Goal: Task Accomplishment & Management: Complete application form

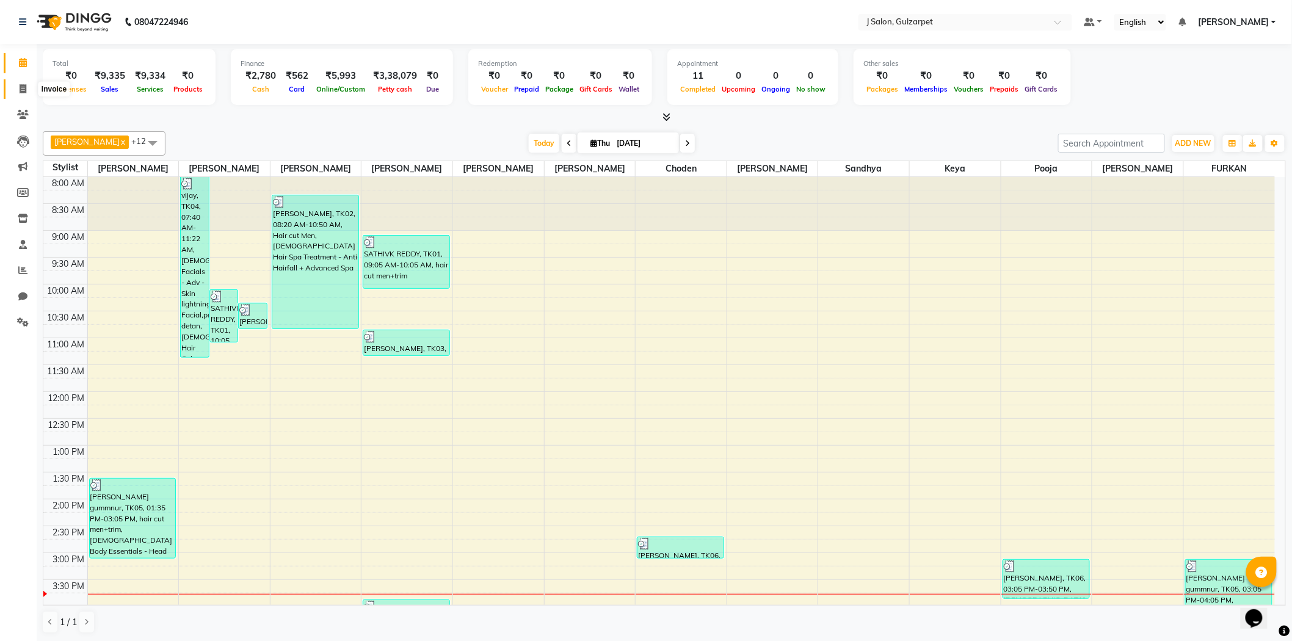
drag, startPoint x: 22, startPoint y: 90, endPoint x: 61, endPoint y: 88, distance: 39.1
click at [22, 90] on icon at bounding box center [23, 88] width 7 height 9
select select "8558"
select select "service"
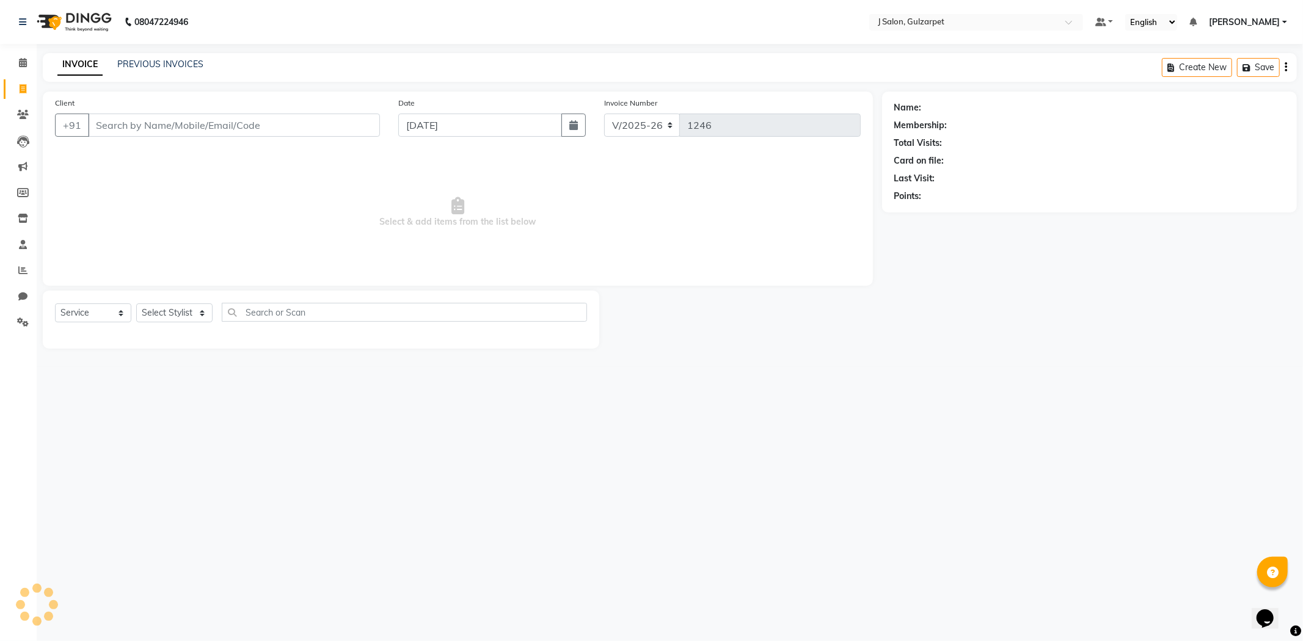
click at [145, 125] on input "Client" at bounding box center [234, 125] width 292 height 23
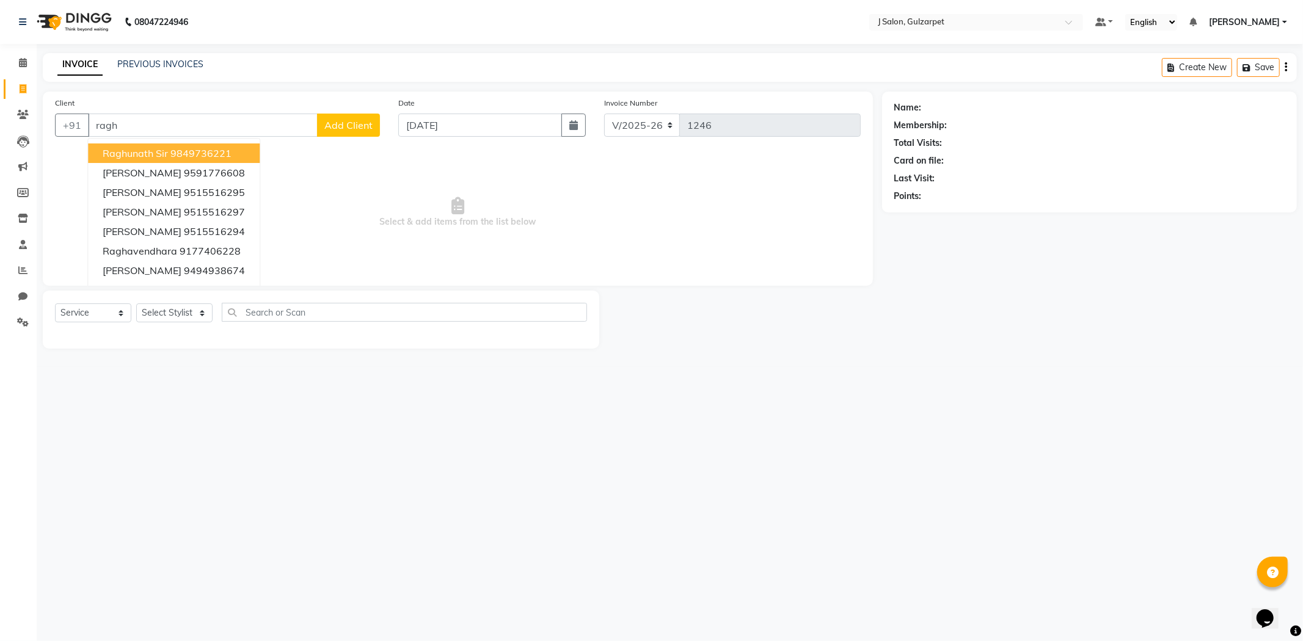
click at [173, 148] on ngb-highlight "9849736221" at bounding box center [200, 153] width 61 height 12
type input "9849736221"
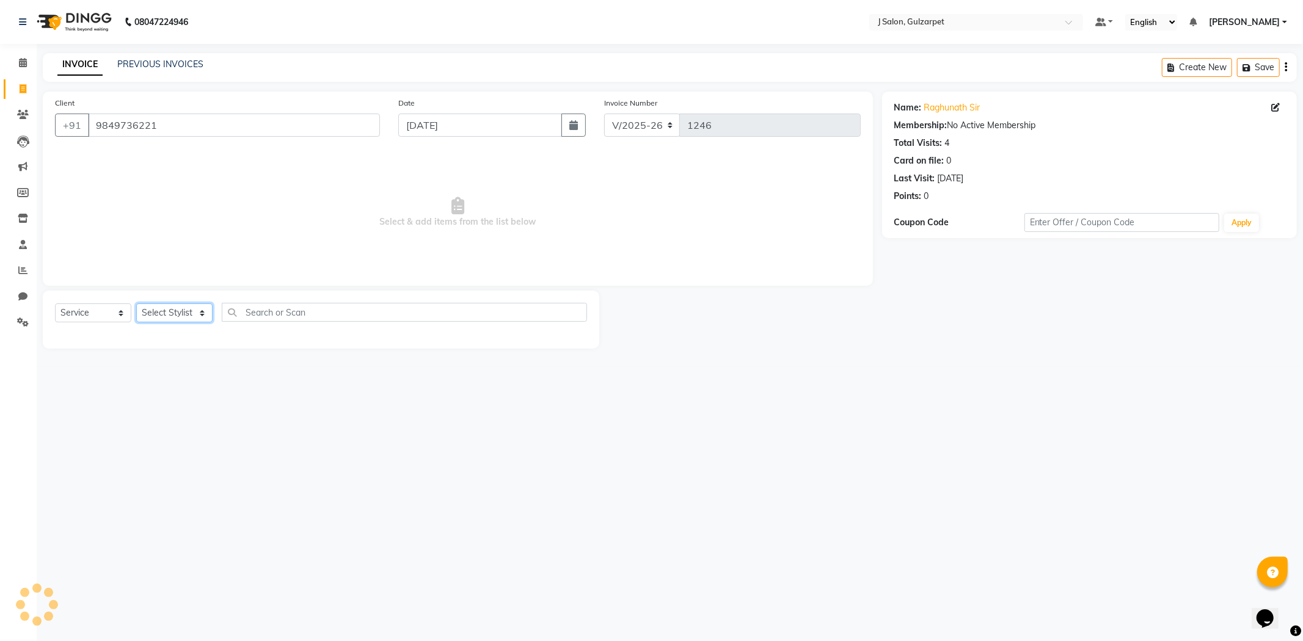
click at [179, 318] on select "Select Stylist Admin [PERSON_NAME] [PERSON_NAME] [PERSON_NAME] [PERSON_NAME] [P…" at bounding box center [174, 313] width 76 height 19
select select "84895"
click at [136, 304] on select "Select Stylist Admin [PERSON_NAME] [PERSON_NAME] [PERSON_NAME] [PERSON_NAME] [P…" at bounding box center [174, 313] width 76 height 19
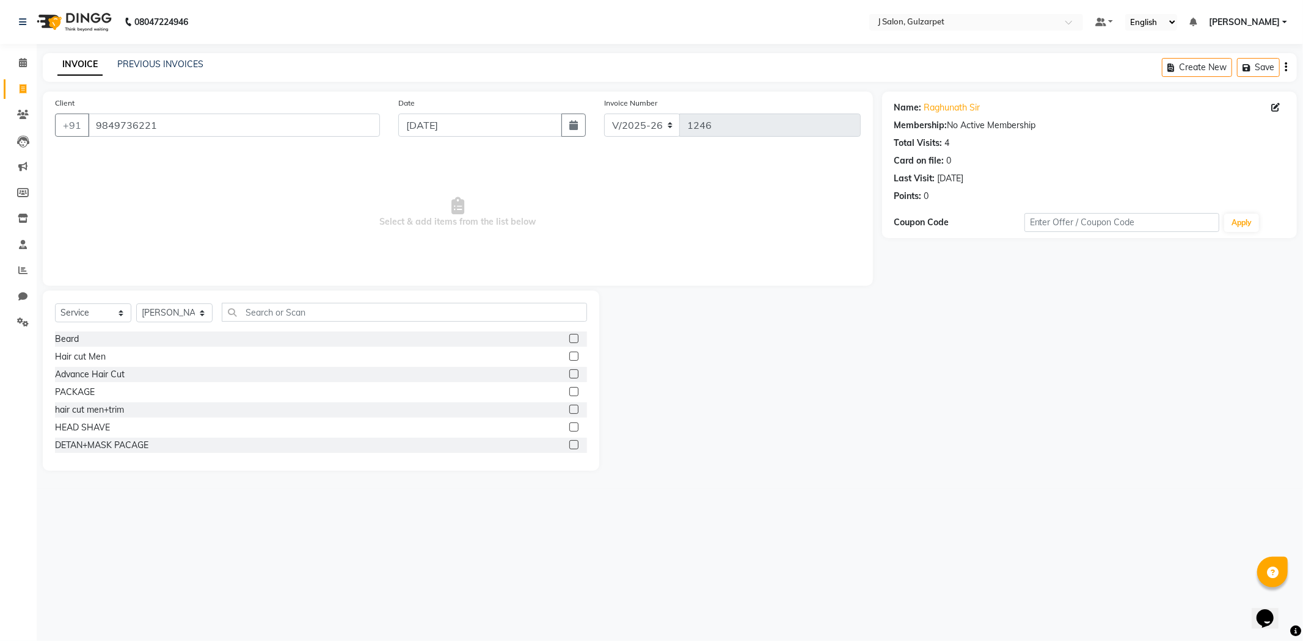
click at [569, 446] on label at bounding box center [573, 444] width 9 height 9
click at [569, 446] on input "checkbox" at bounding box center [573, 446] width 8 height 8
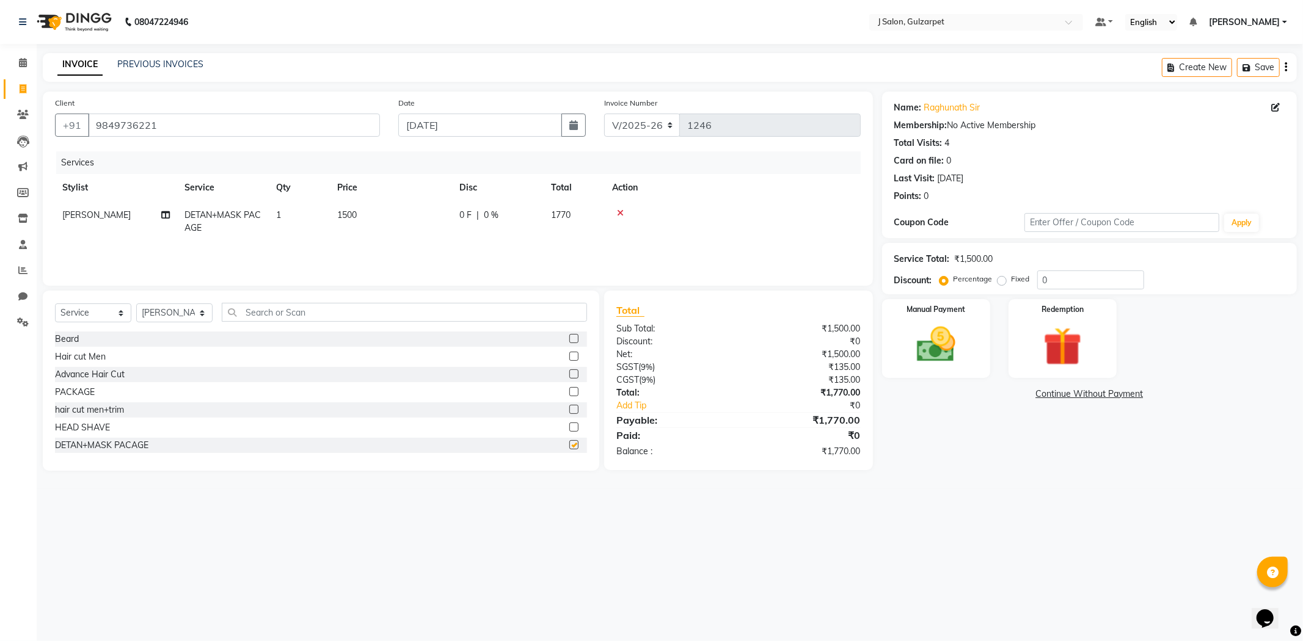
checkbox input "false"
click at [264, 306] on input "text" at bounding box center [404, 312] width 365 height 19
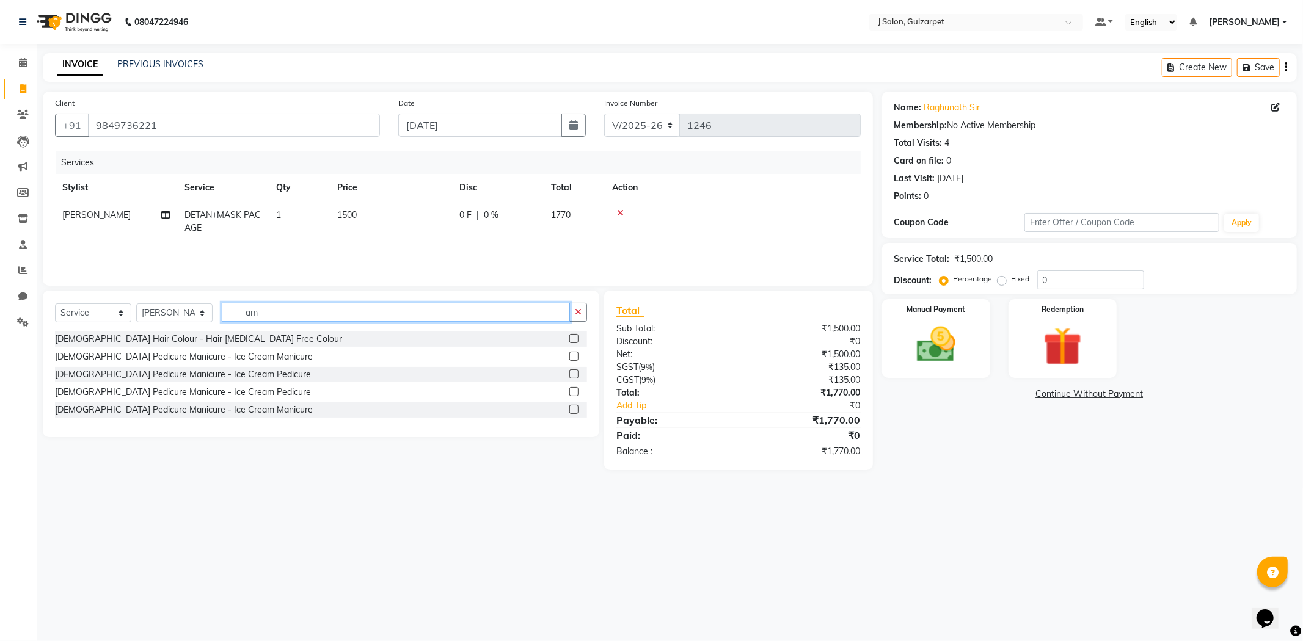
type input "am"
click at [577, 337] on label at bounding box center [573, 338] width 9 height 9
click at [577, 337] on input "checkbox" at bounding box center [573, 339] width 8 height 8
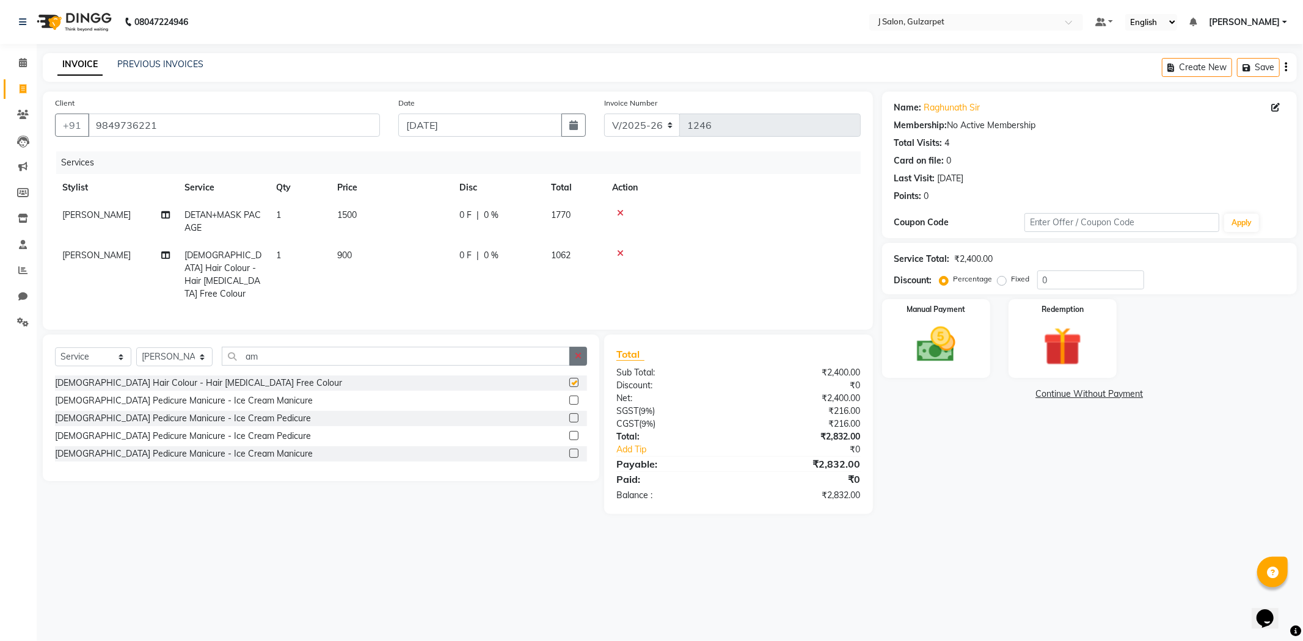
checkbox input "false"
click at [574, 349] on button "button" at bounding box center [578, 356] width 18 height 19
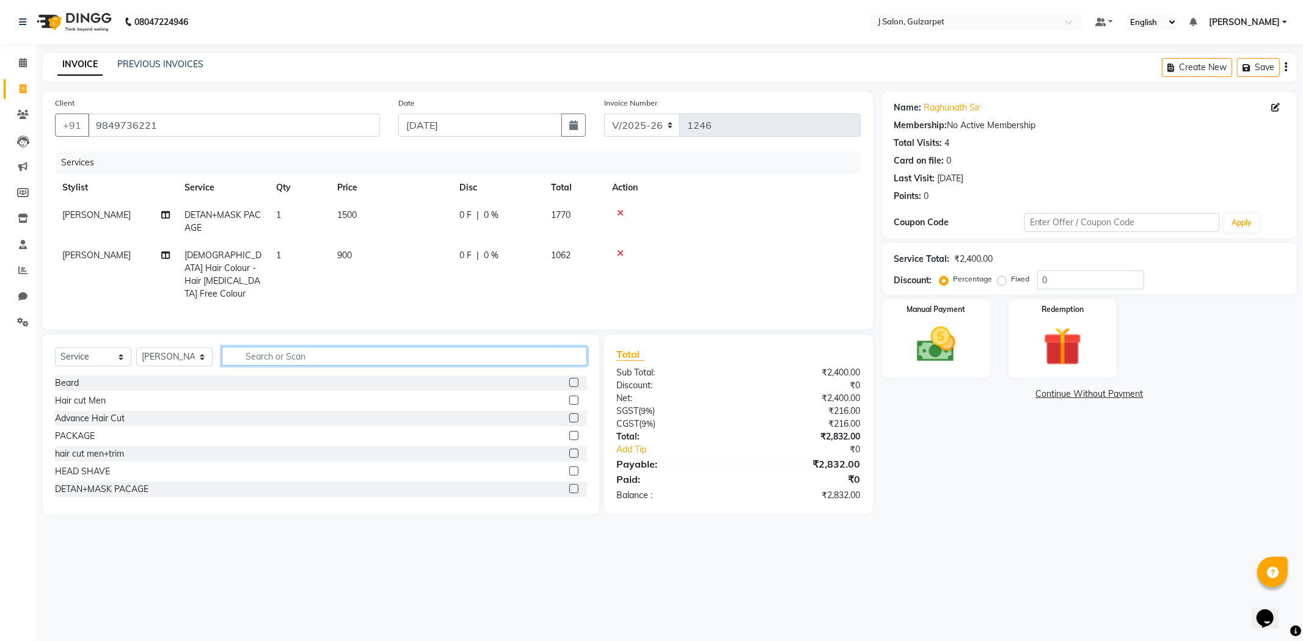
click at [391, 355] on input "text" at bounding box center [404, 356] width 365 height 19
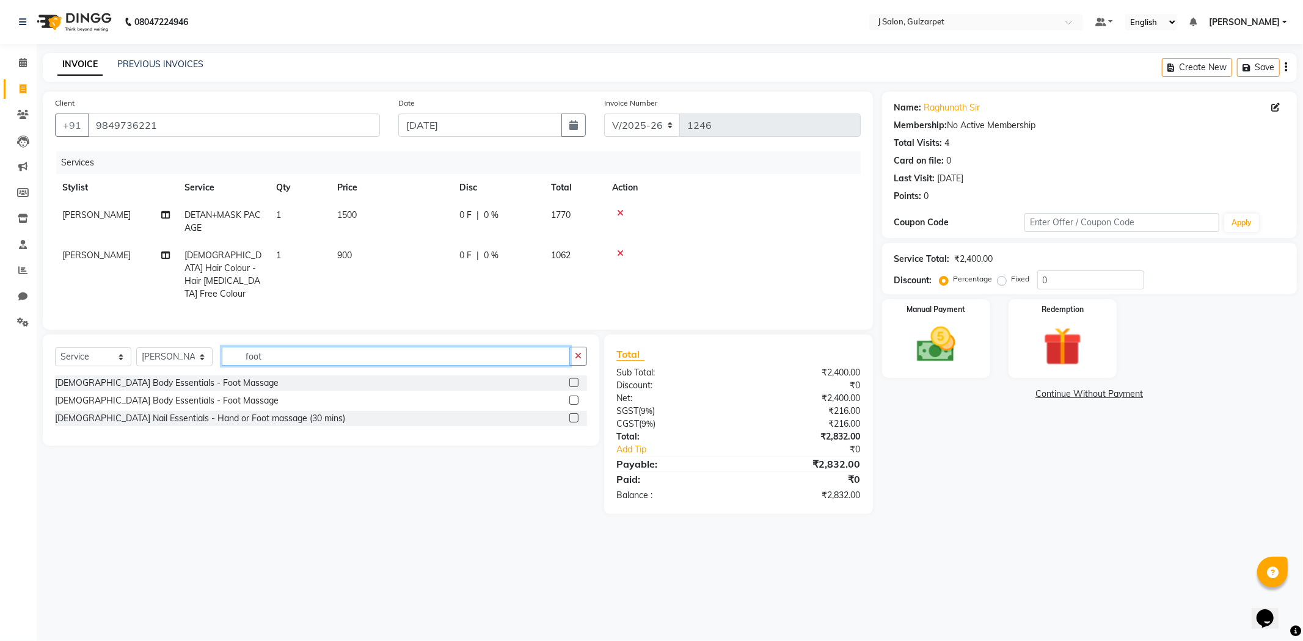
type input "foot"
click at [572, 378] on label at bounding box center [573, 382] width 9 height 9
click at [572, 379] on input "checkbox" at bounding box center [573, 383] width 8 height 8
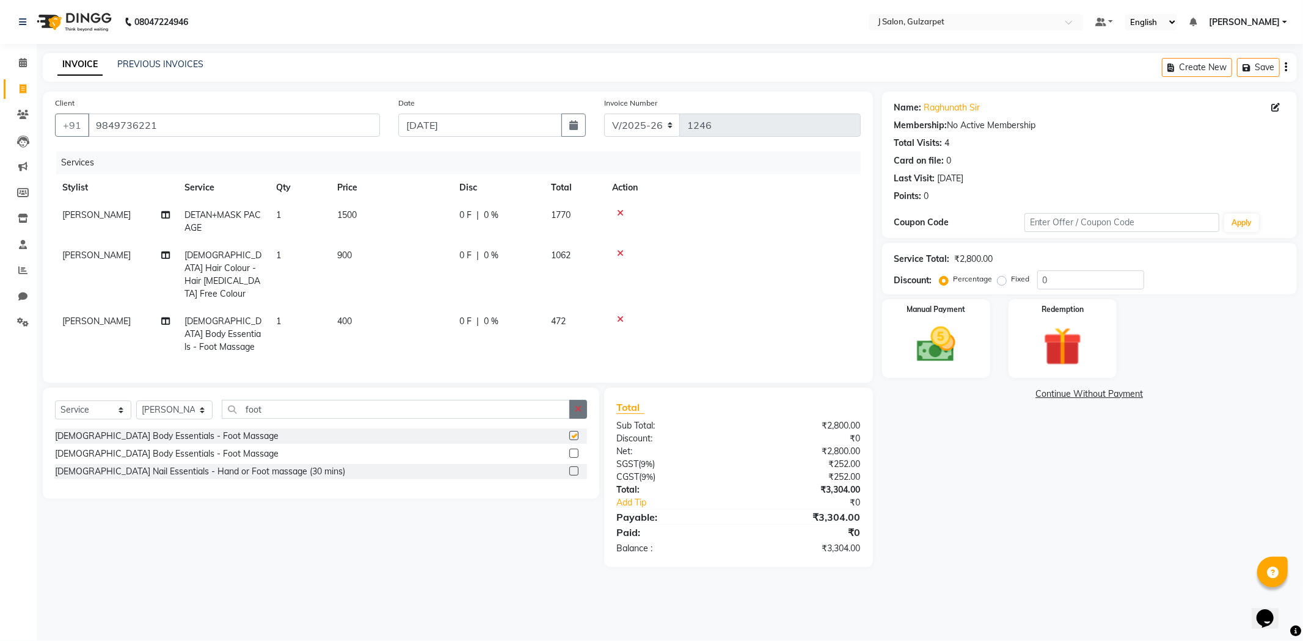
checkbox input "false"
click at [579, 405] on icon "button" at bounding box center [578, 409] width 7 height 9
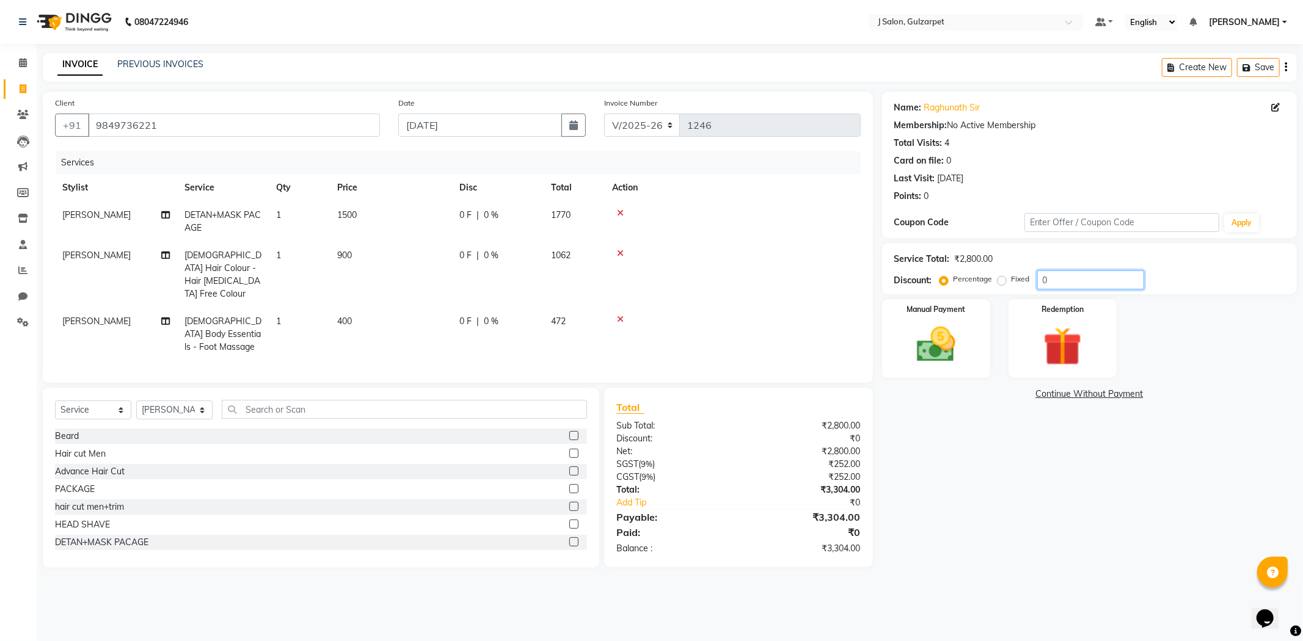
click at [1077, 273] on input "0" at bounding box center [1090, 280] width 107 height 19
type input "15"
click at [196, 401] on select "Select Stylist Admin [PERSON_NAME] [PERSON_NAME] [PERSON_NAME] [PERSON_NAME] [P…" at bounding box center [174, 410] width 76 height 19
select select "84899"
click at [136, 401] on select "Select Stylist Admin [PERSON_NAME] [PERSON_NAME] [PERSON_NAME] [PERSON_NAME] [P…" at bounding box center [174, 410] width 76 height 19
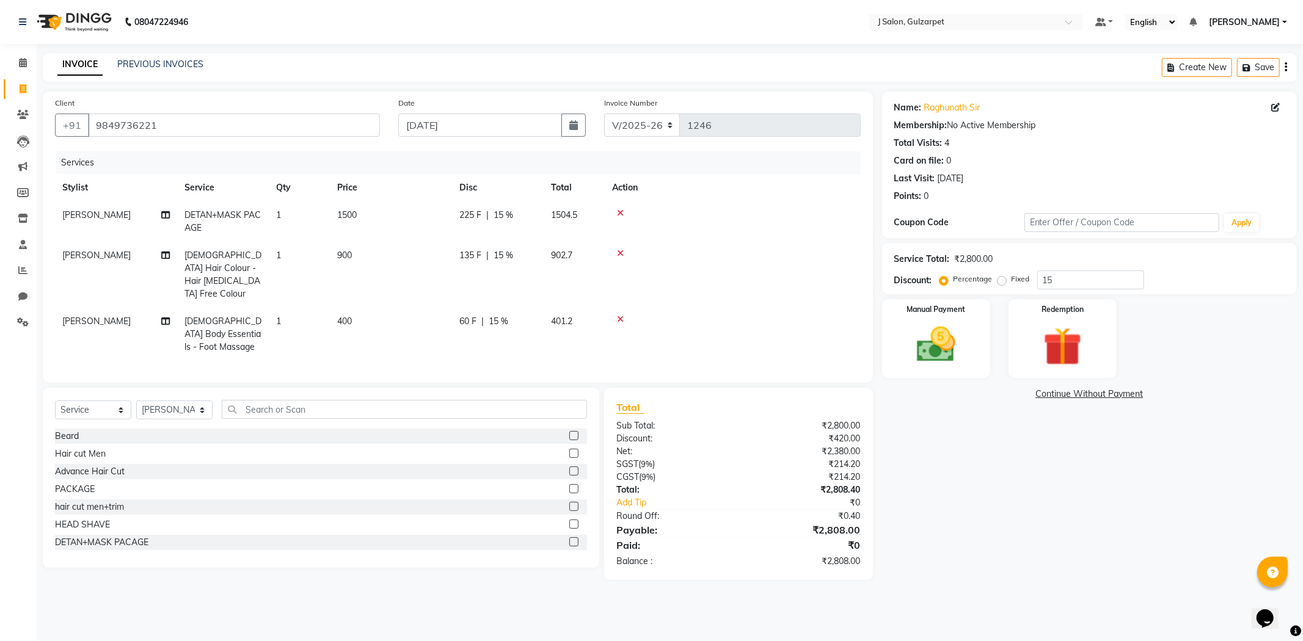
click at [569, 537] on label at bounding box center [573, 541] width 9 height 9
click at [569, 539] on input "checkbox" at bounding box center [573, 543] width 8 height 8
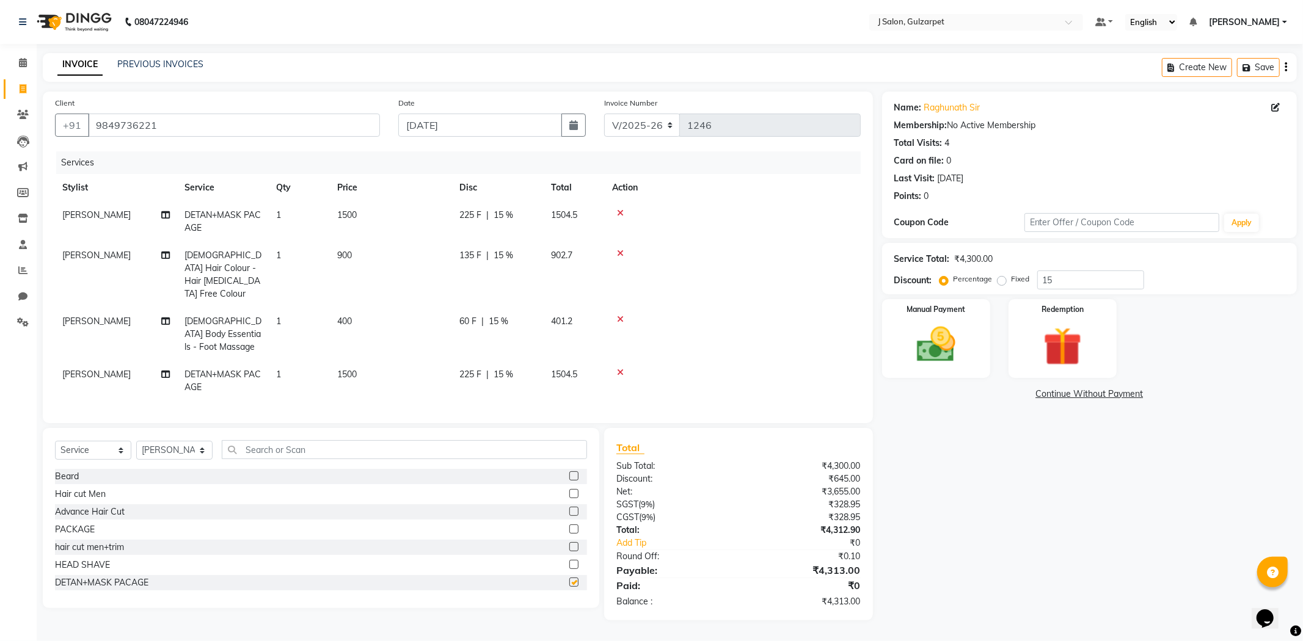
checkbox input "false"
click at [569, 489] on label at bounding box center [573, 493] width 9 height 9
click at [569, 490] on input "checkbox" at bounding box center [573, 494] width 8 height 8
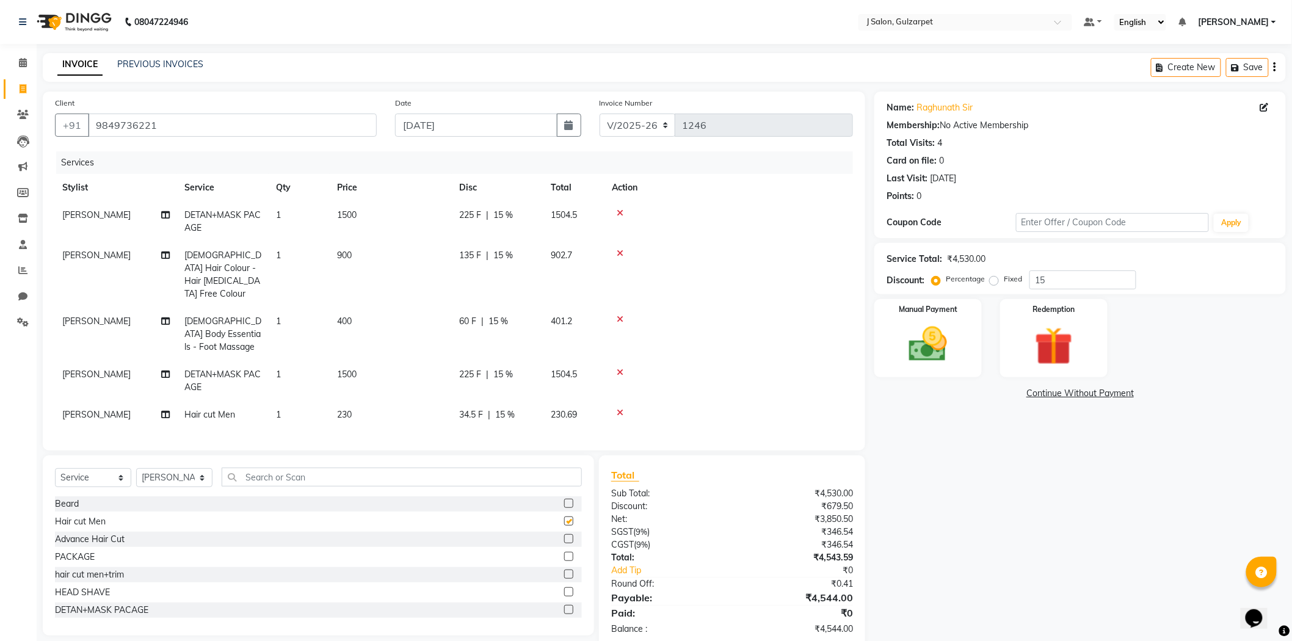
checkbox input "false"
click at [920, 352] on img at bounding box center [928, 345] width 65 height 46
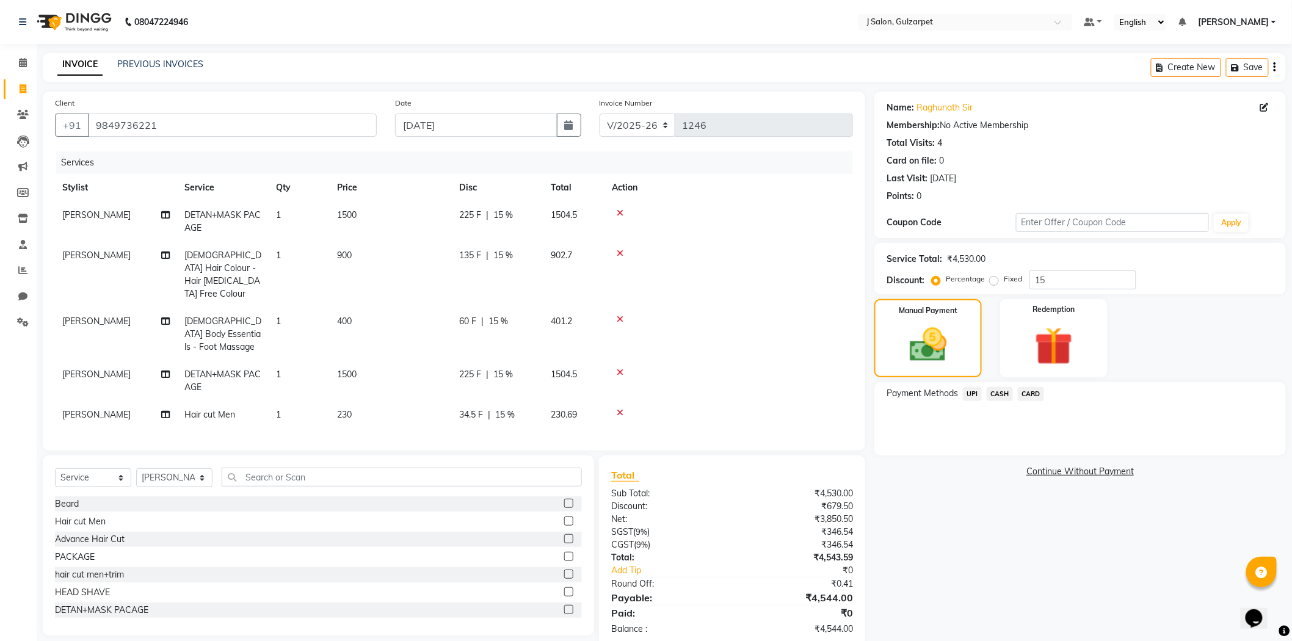
click at [1003, 391] on span "CASH" at bounding box center [1000, 394] width 26 height 14
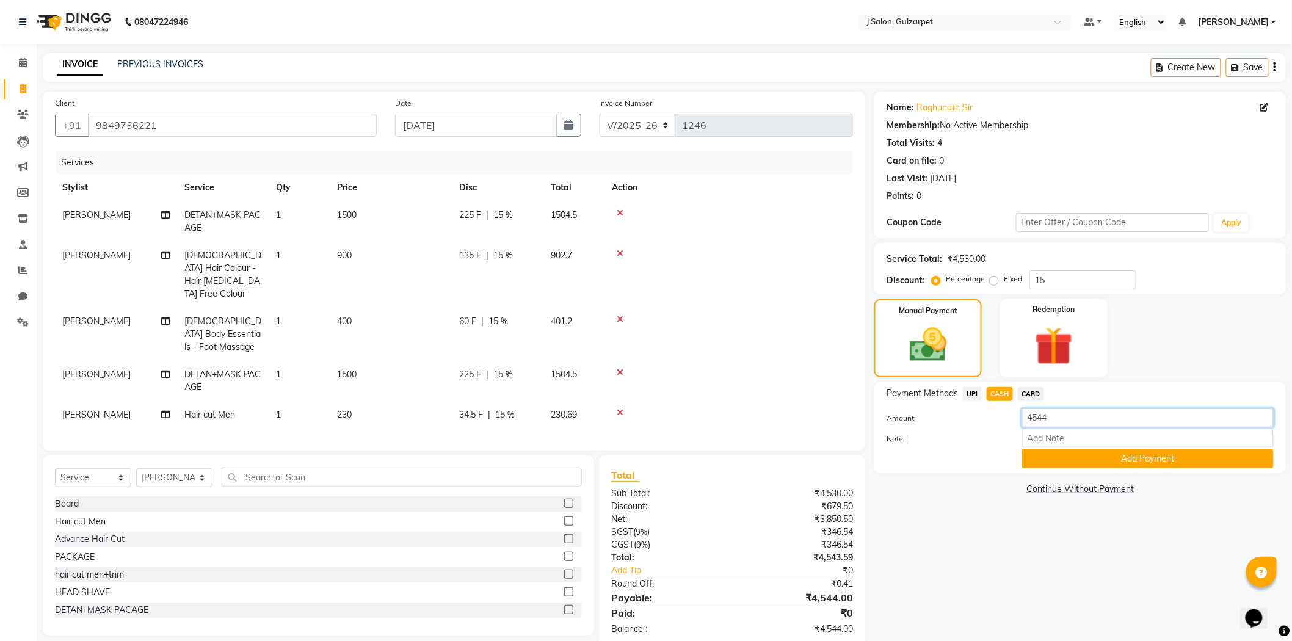
click at [1094, 423] on input "4544" at bounding box center [1148, 418] width 252 height 19
type input "4"
type input "2800"
click at [1185, 458] on button "Add Payment" at bounding box center [1148, 458] width 252 height 19
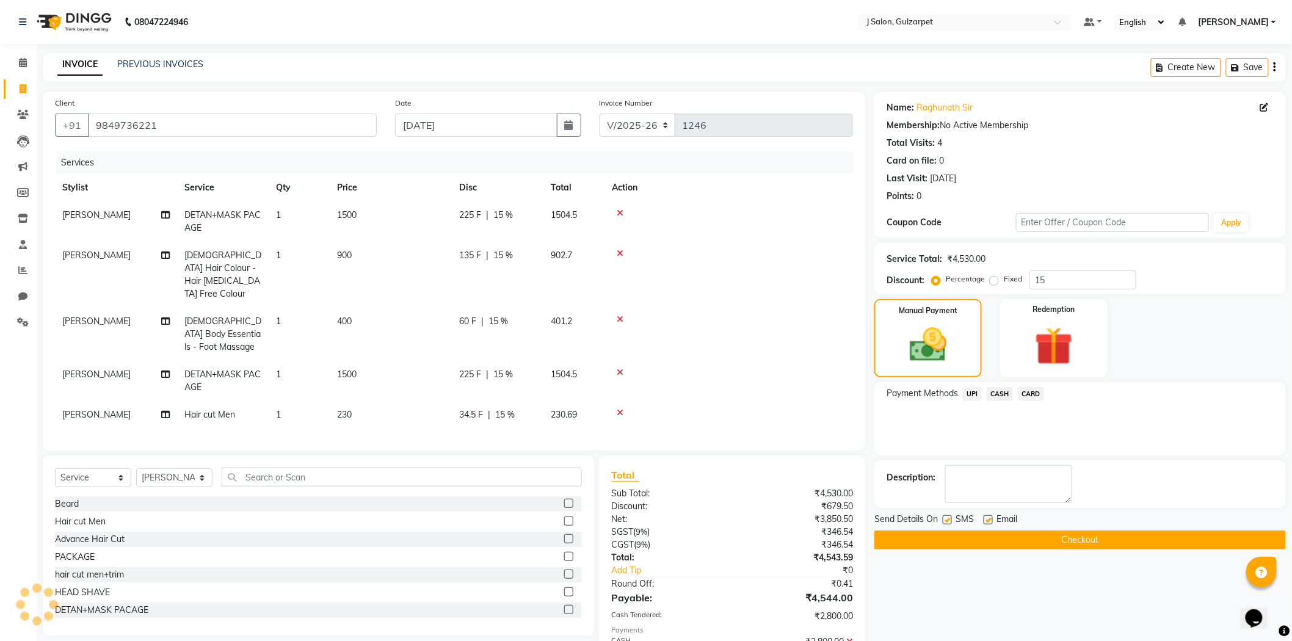
click at [972, 391] on span "UPI" at bounding box center [972, 394] width 19 height 14
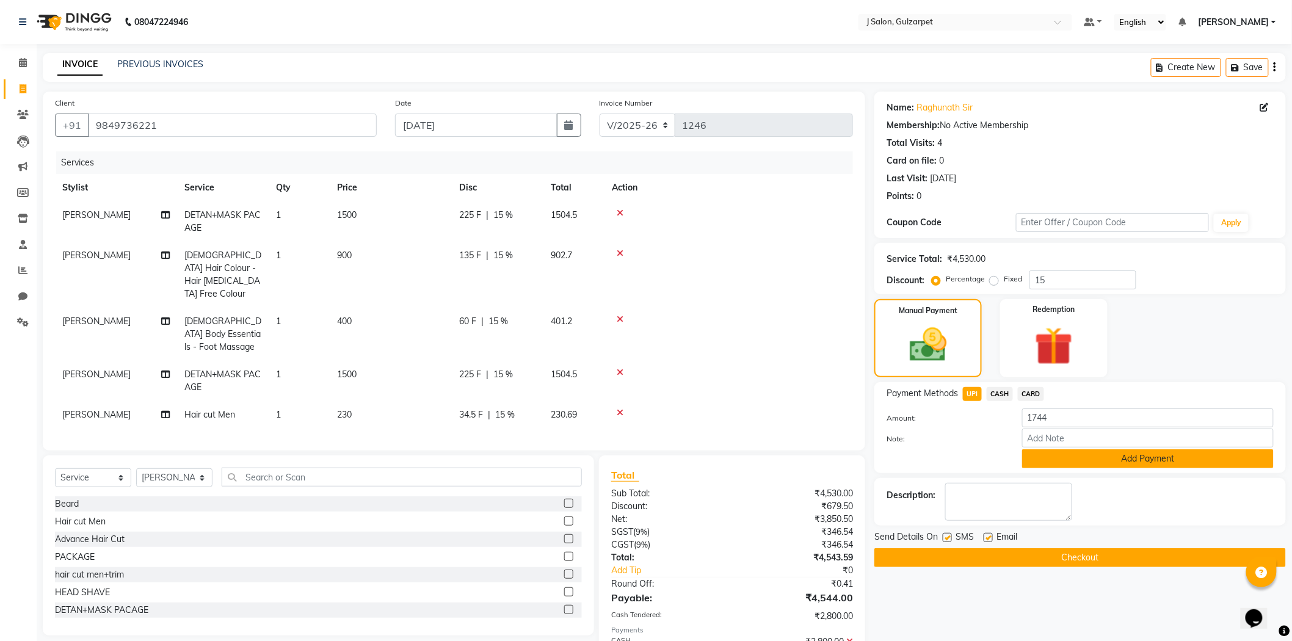
click at [1076, 454] on button "Add Payment" at bounding box center [1148, 458] width 252 height 19
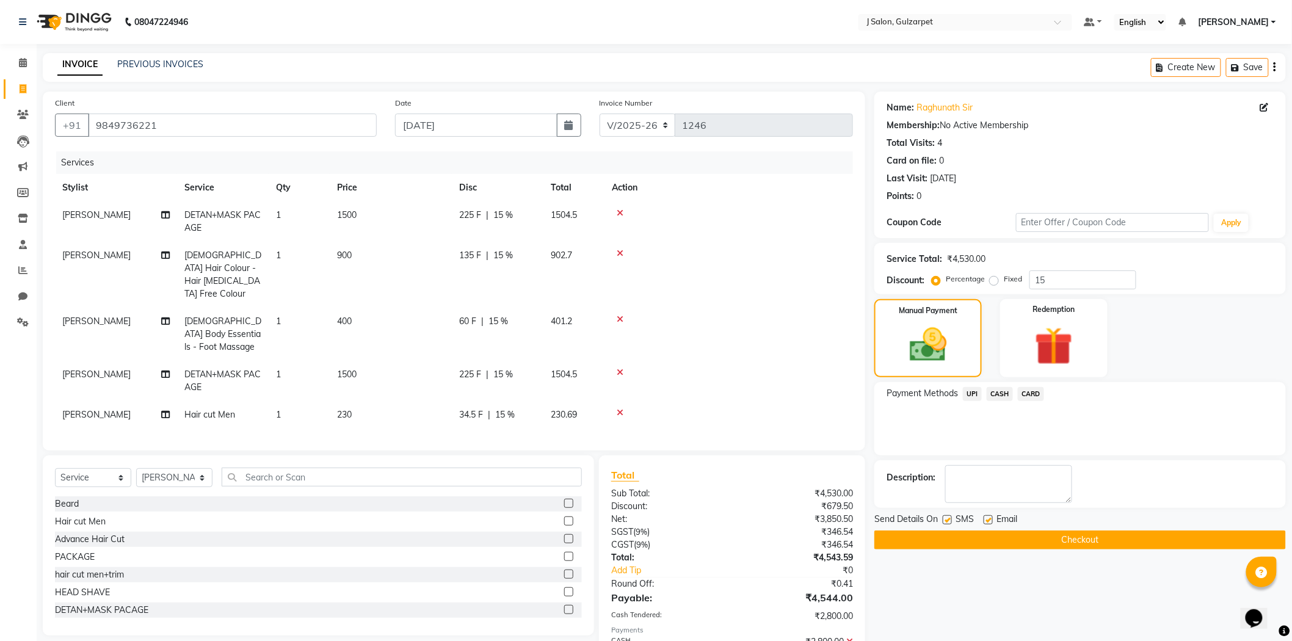
click at [1068, 540] on button "Checkout" at bounding box center [1081, 540] width 412 height 19
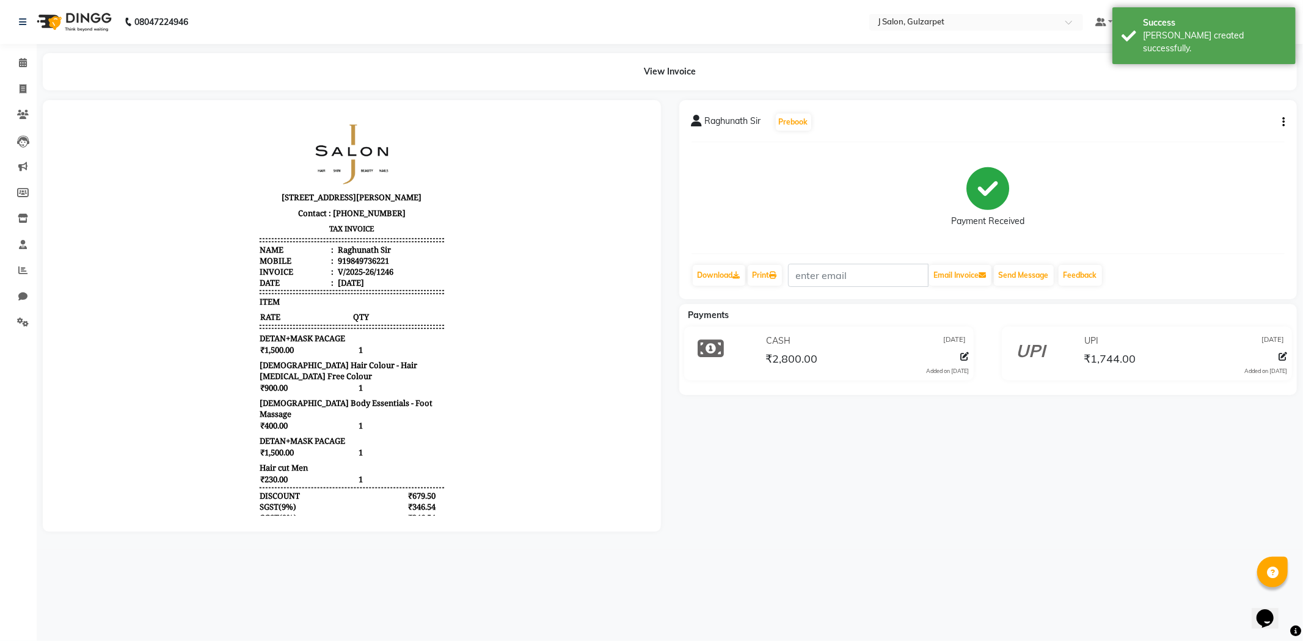
select select "8558"
select select "service"
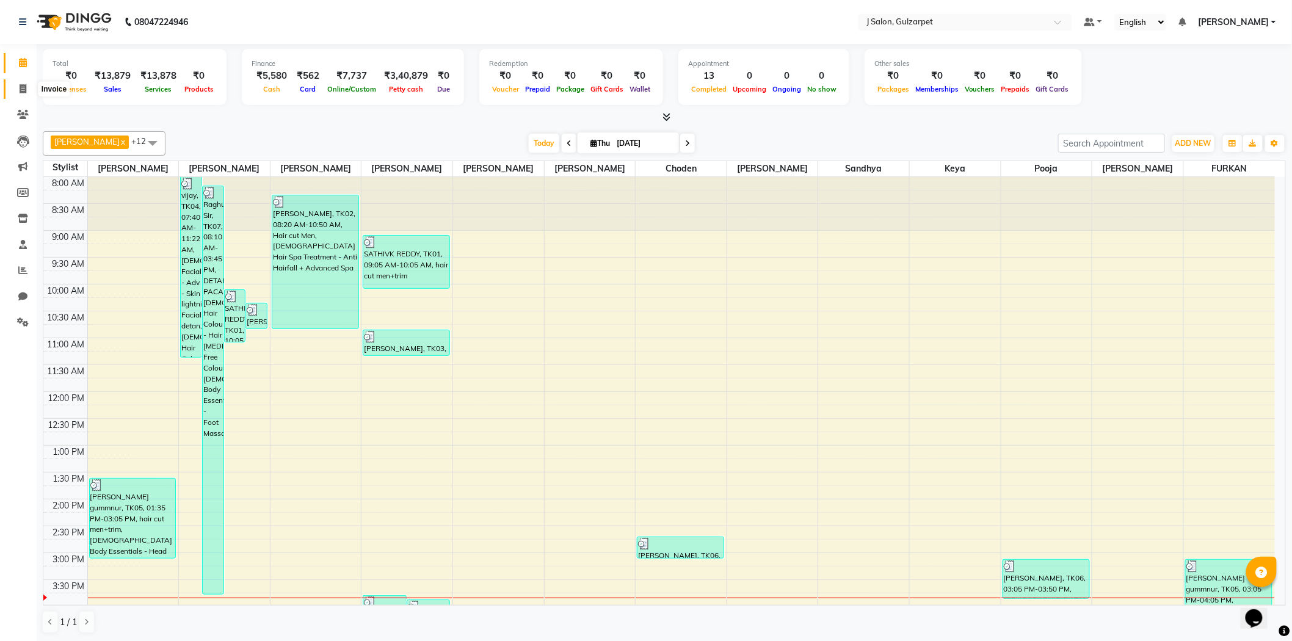
click at [20, 84] on icon at bounding box center [23, 88] width 7 height 9
select select "service"
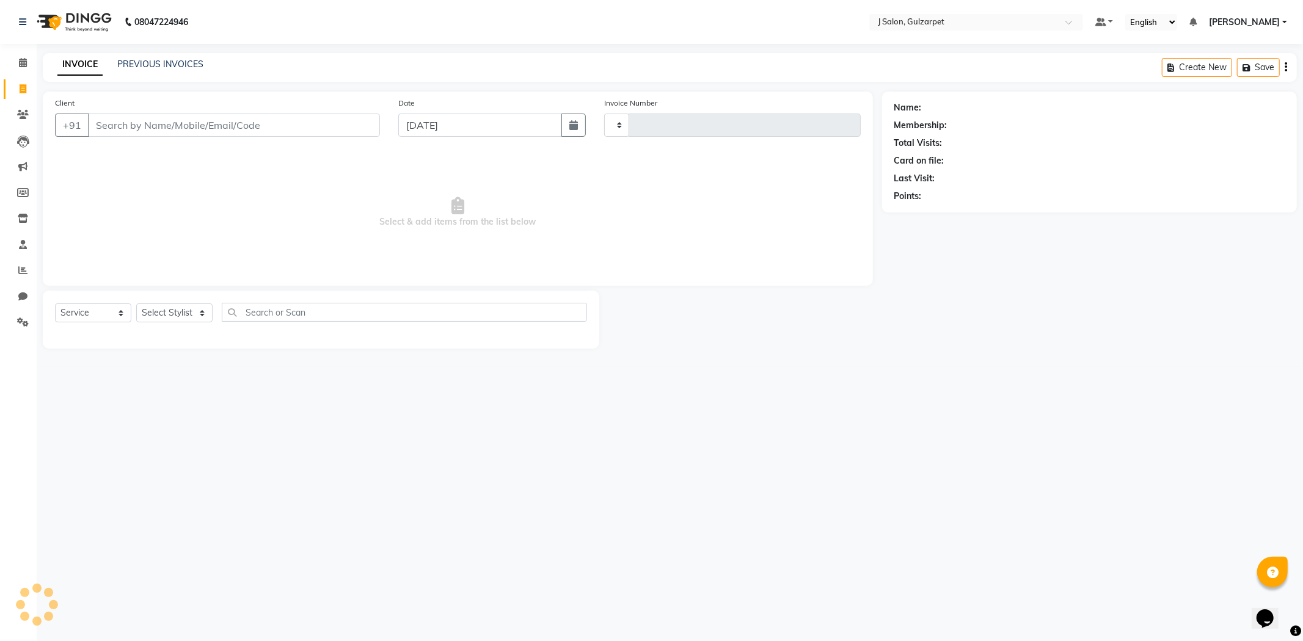
type input "1247"
select select "8558"
click at [206, 130] on input "Client" at bounding box center [234, 125] width 292 height 23
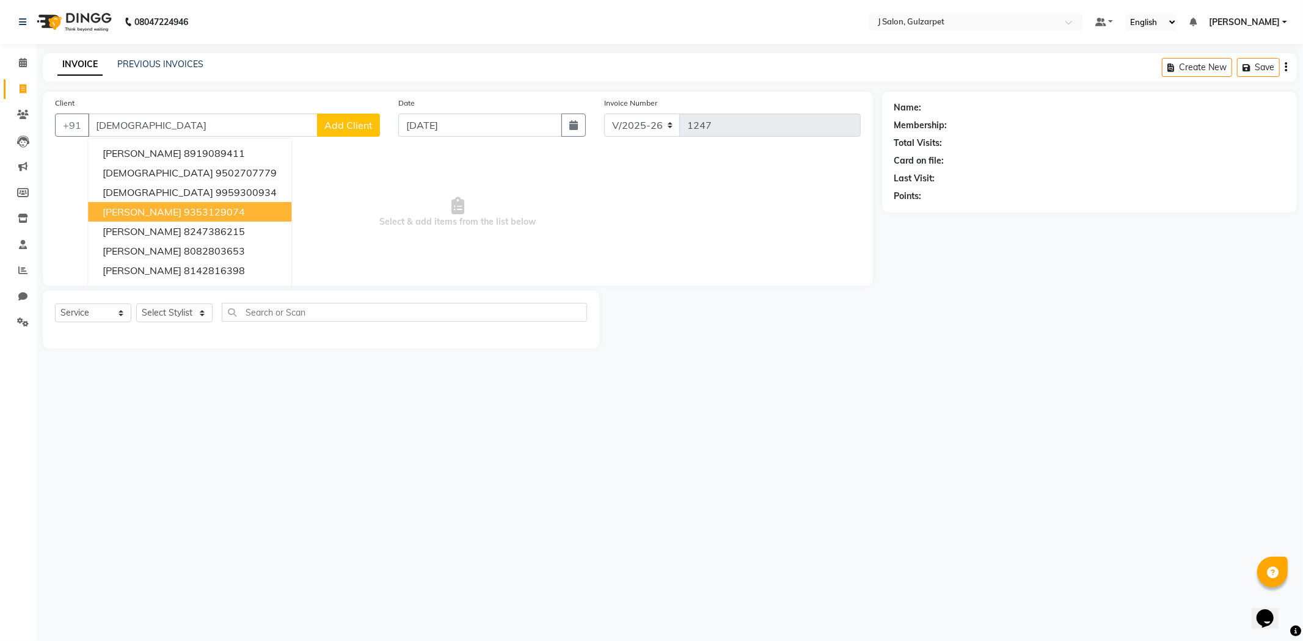
click at [198, 219] on button "[PERSON_NAME] 9353129074" at bounding box center [189, 212] width 203 height 20
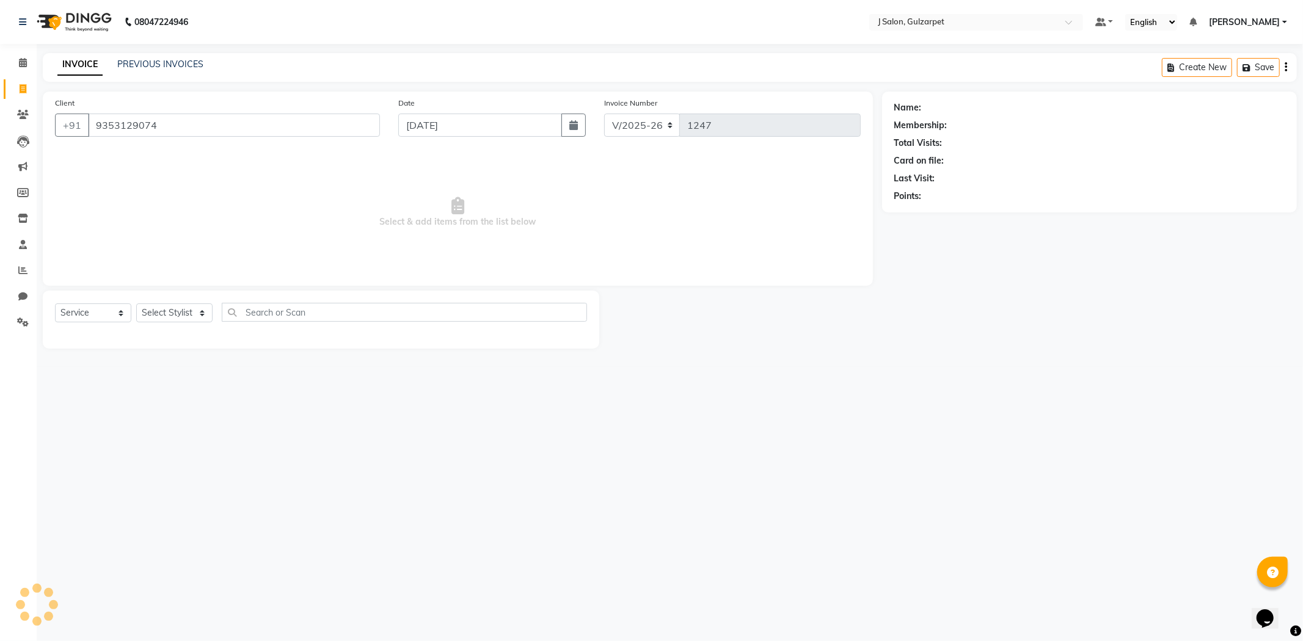
type input "9353129074"
click at [197, 319] on select "Select Stylist Admin [PERSON_NAME] [PERSON_NAME] [PERSON_NAME] [PERSON_NAME] [P…" at bounding box center [174, 313] width 76 height 19
select select "84900"
click at [136, 304] on select "Select Stylist Admin [PERSON_NAME] [PERSON_NAME] [PERSON_NAME] [PERSON_NAME] [P…" at bounding box center [174, 313] width 76 height 19
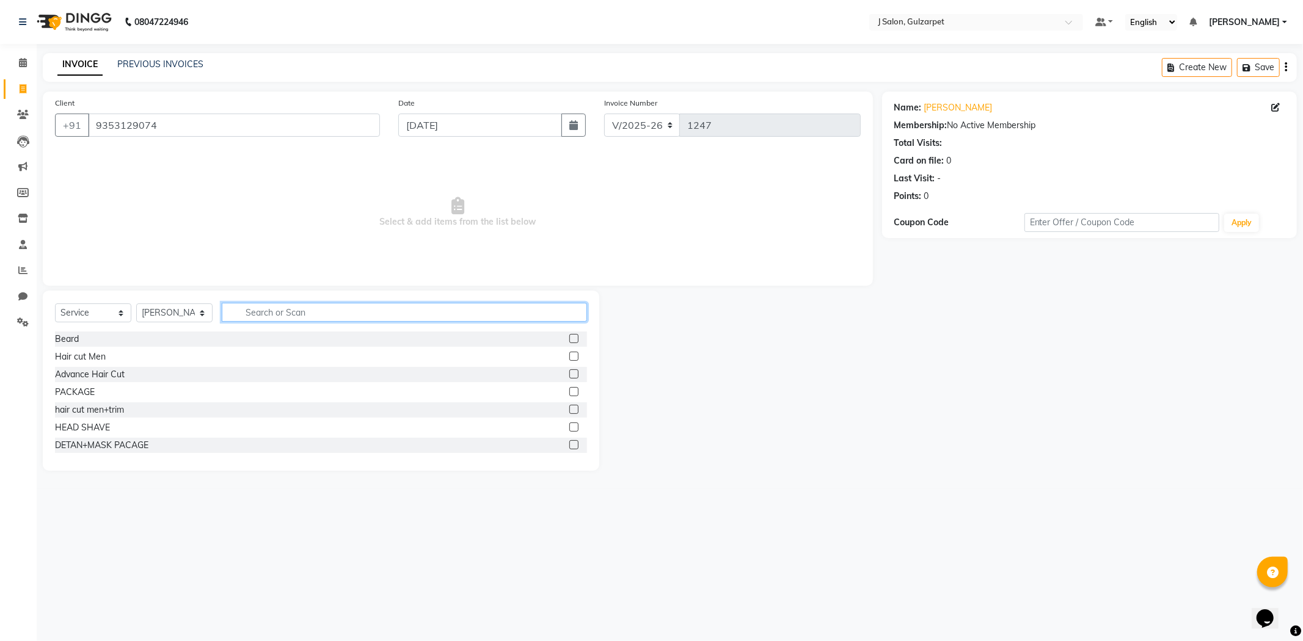
click at [423, 320] on input "text" at bounding box center [404, 312] width 365 height 19
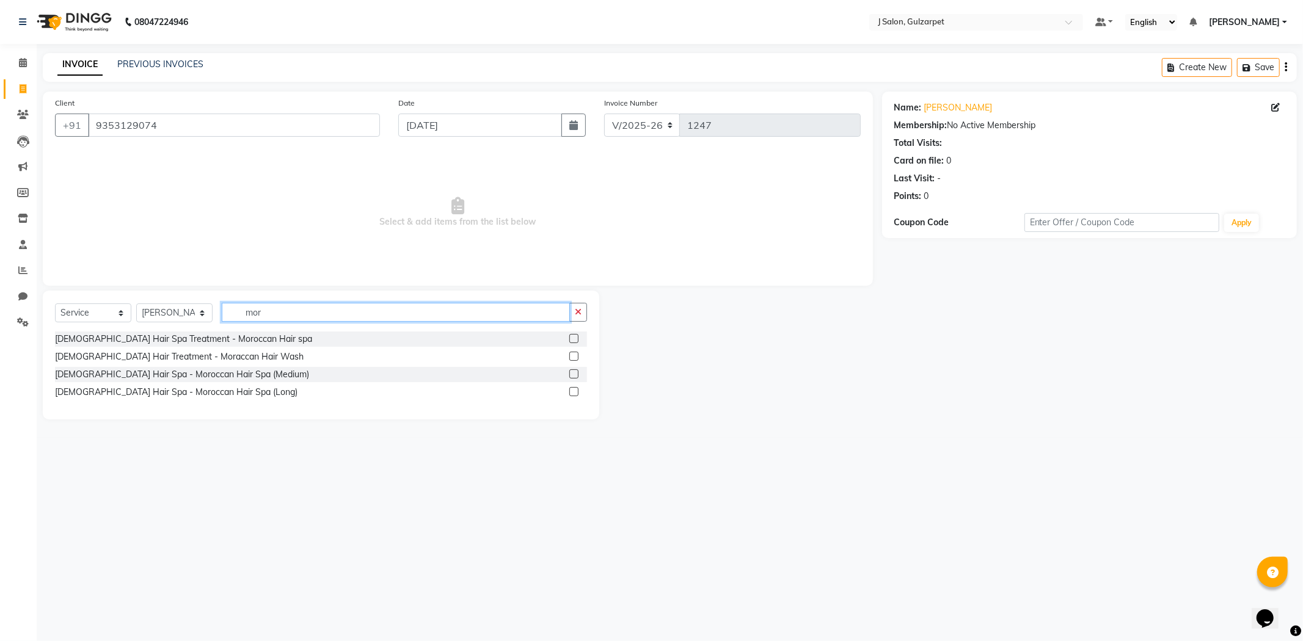
type input "mor"
click at [572, 357] on label at bounding box center [573, 356] width 9 height 9
click at [572, 357] on input "checkbox" at bounding box center [573, 357] width 8 height 8
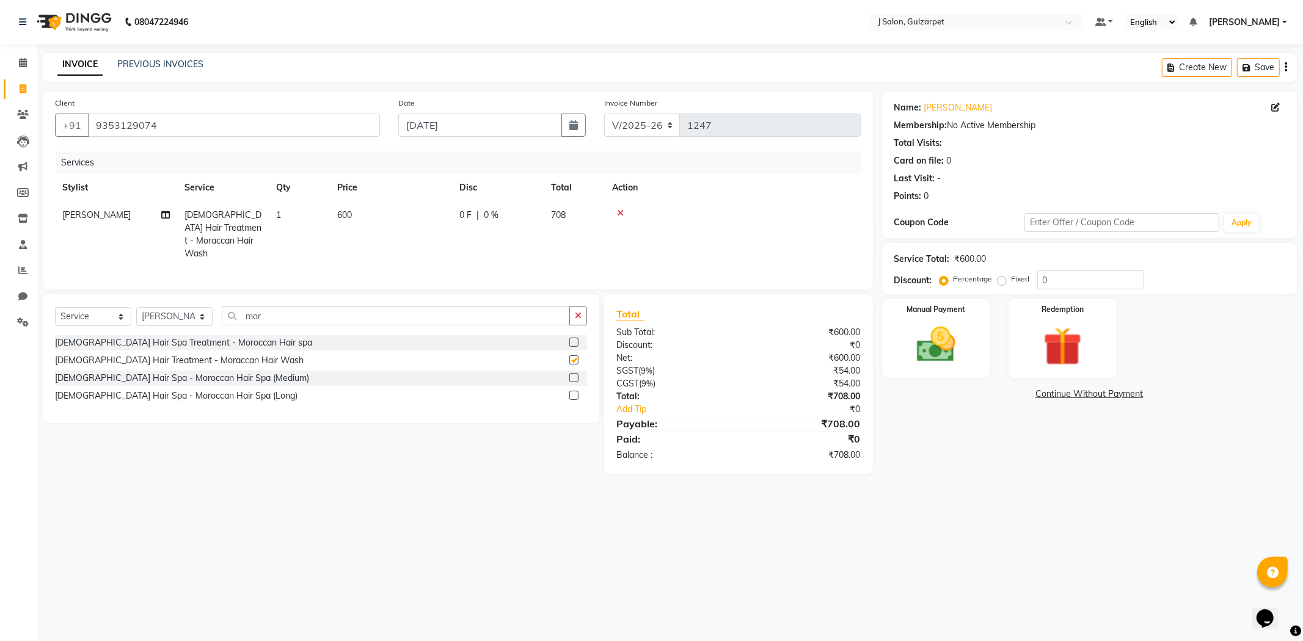
checkbox input "false"
click at [578, 316] on icon "button" at bounding box center [578, 315] width 7 height 9
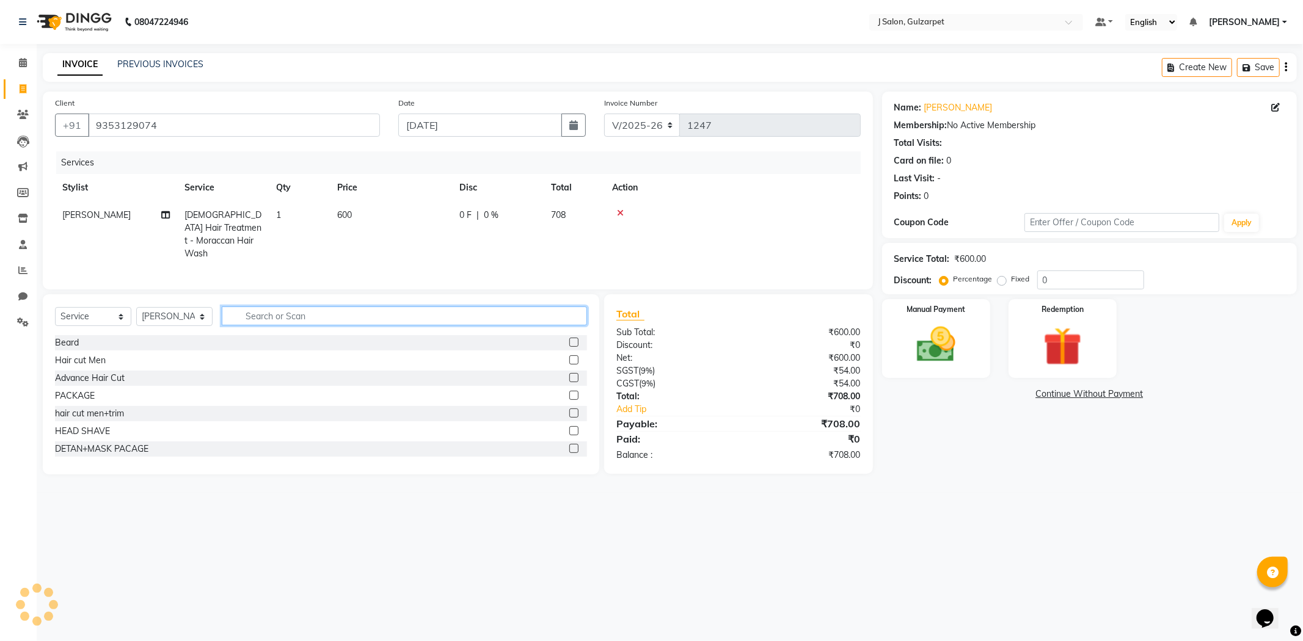
click at [473, 316] on input "text" at bounding box center [404, 316] width 365 height 19
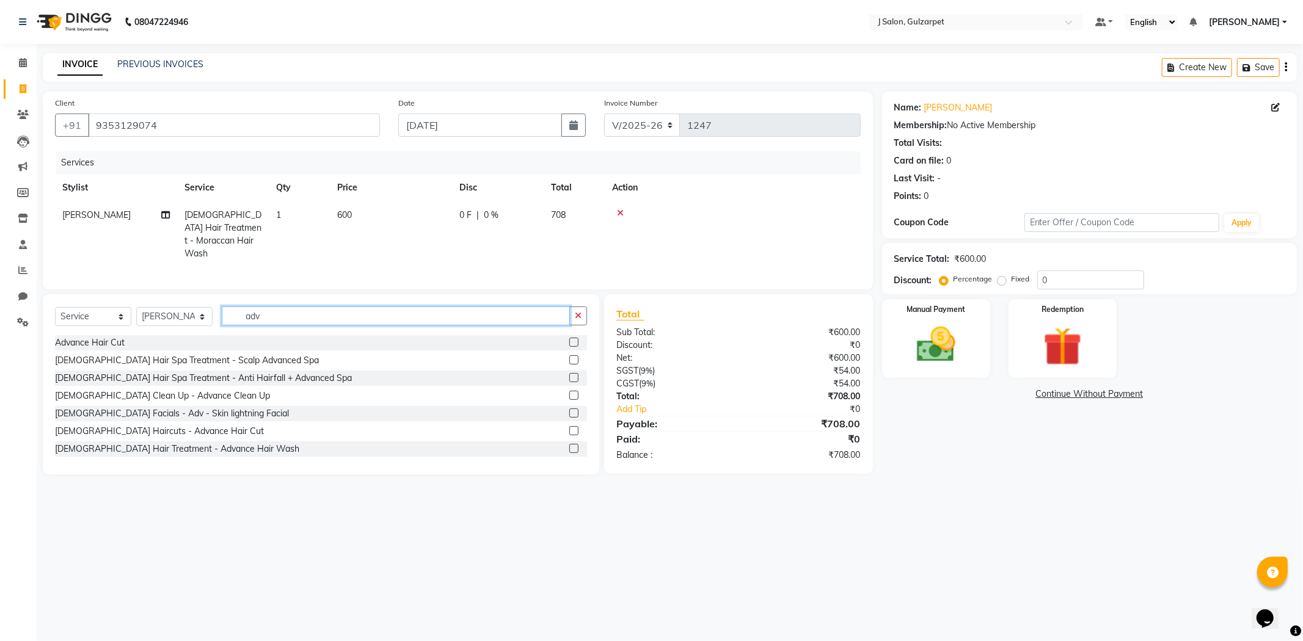
type input "adv"
click at [569, 426] on label at bounding box center [573, 430] width 9 height 9
click at [569, 428] on input "checkbox" at bounding box center [573, 432] width 8 height 8
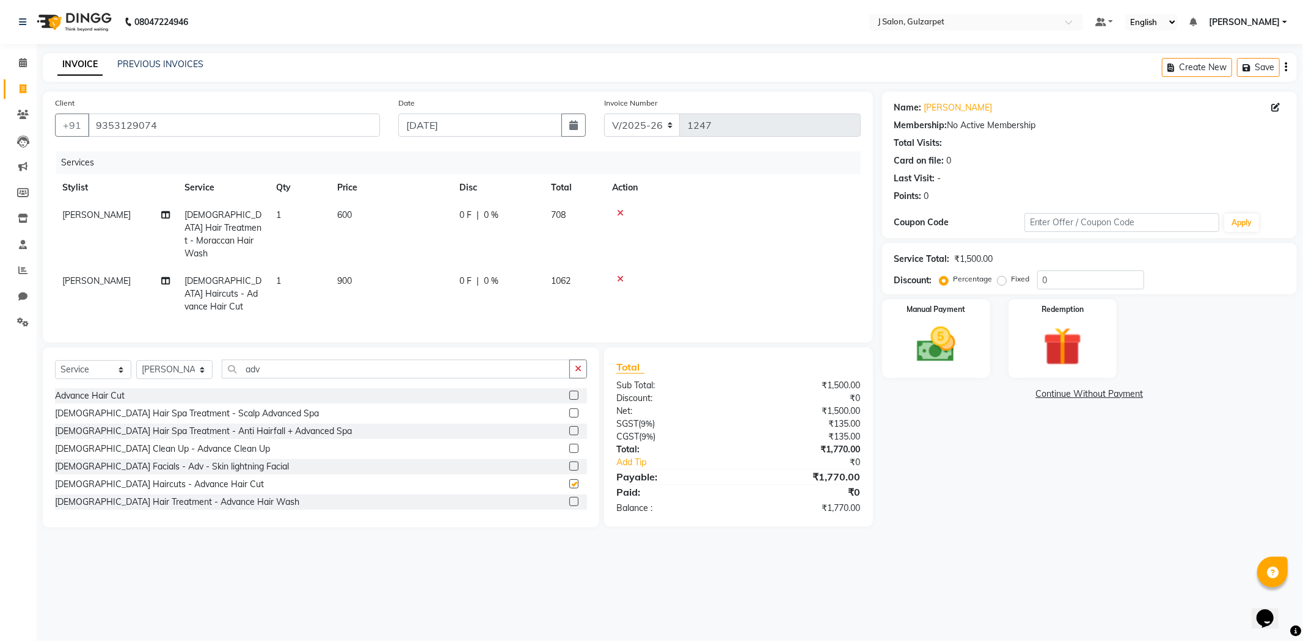
checkbox input "false"
click at [362, 214] on td "600" at bounding box center [391, 235] width 122 height 66
select select "84900"
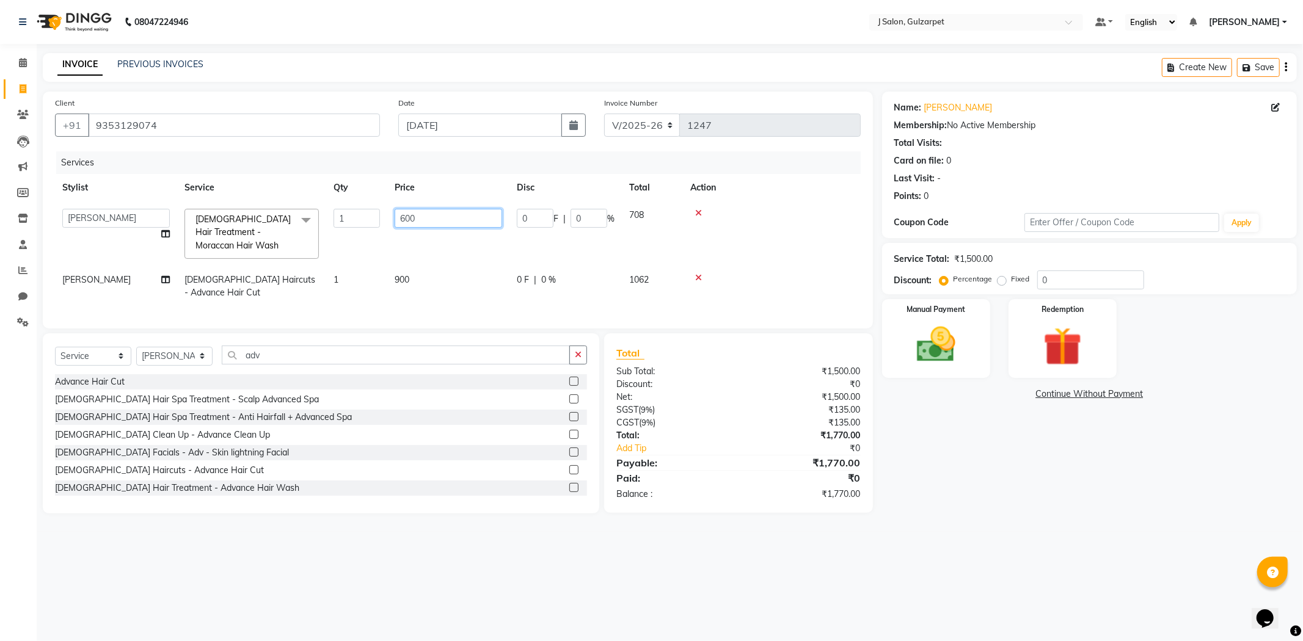
click at [406, 214] on input "600" at bounding box center [448, 218] width 107 height 19
type input "500"
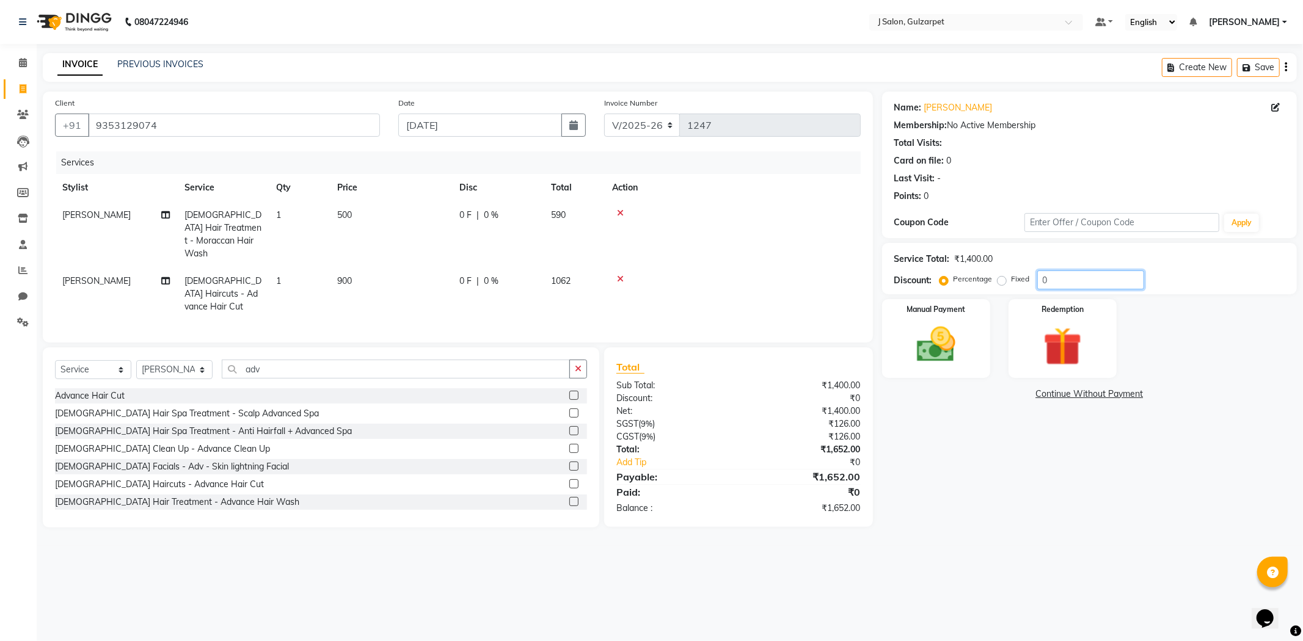
click at [1074, 272] on input "0" at bounding box center [1090, 280] width 107 height 19
click at [975, 365] on div "Manual Payment" at bounding box center [935, 338] width 112 height 82
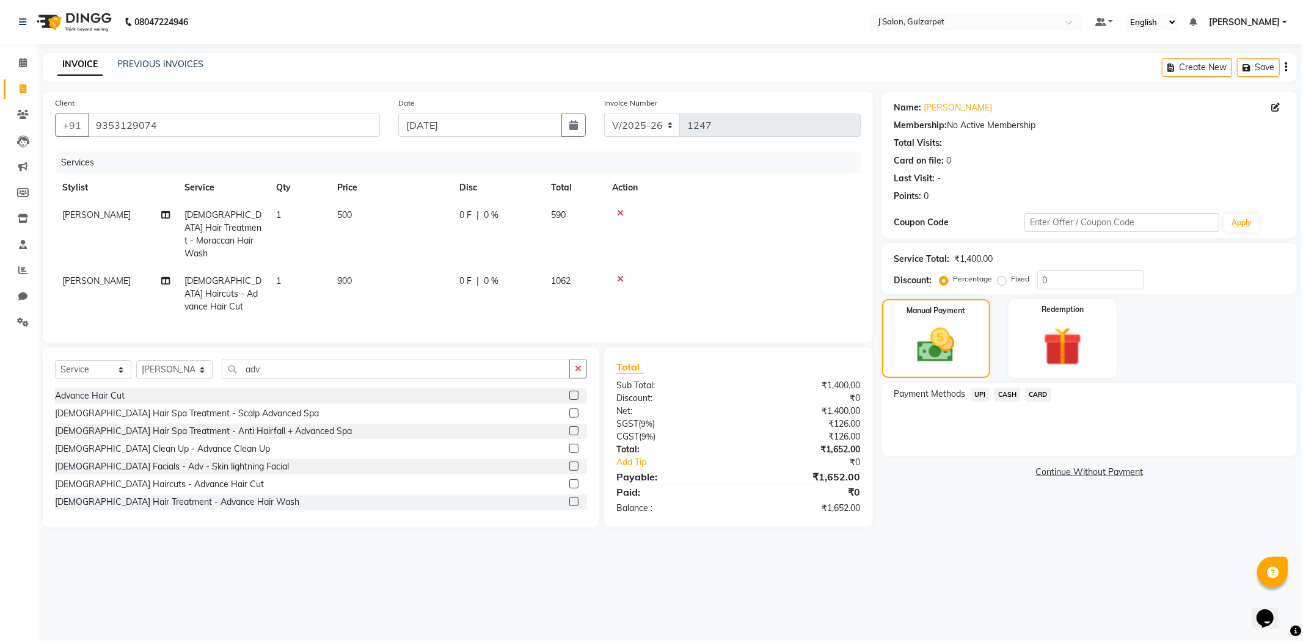
click at [979, 395] on span "UPI" at bounding box center [979, 395] width 19 height 14
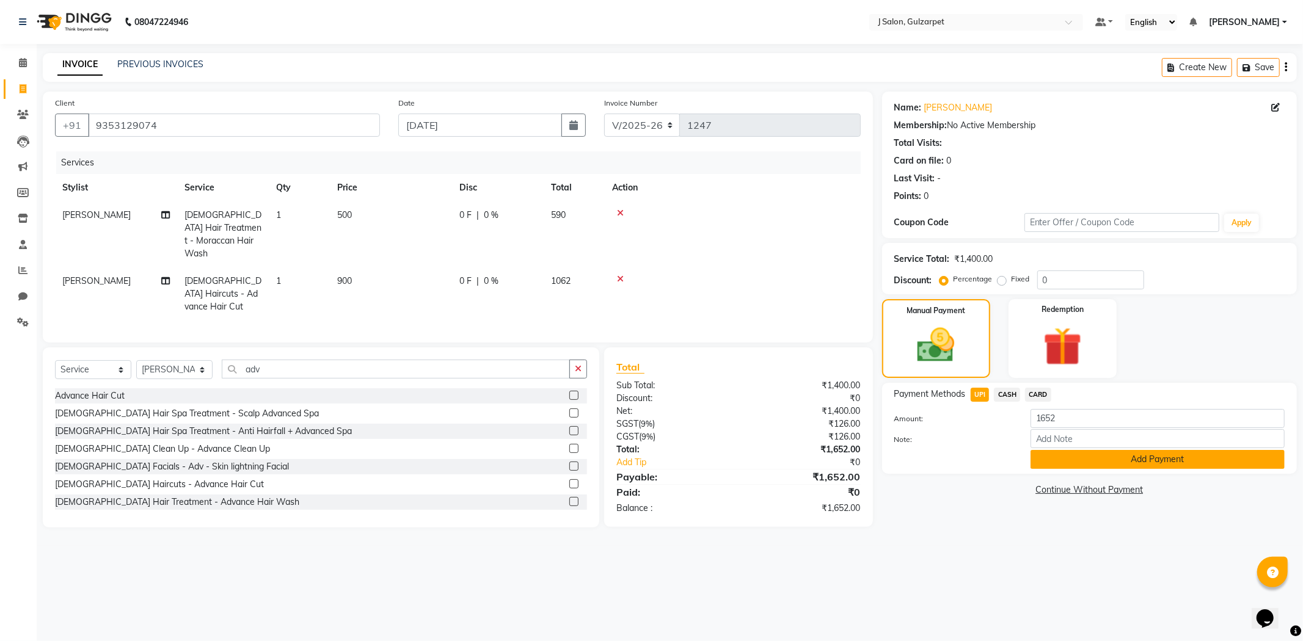
click at [1104, 460] on button "Add Payment" at bounding box center [1157, 459] width 254 height 19
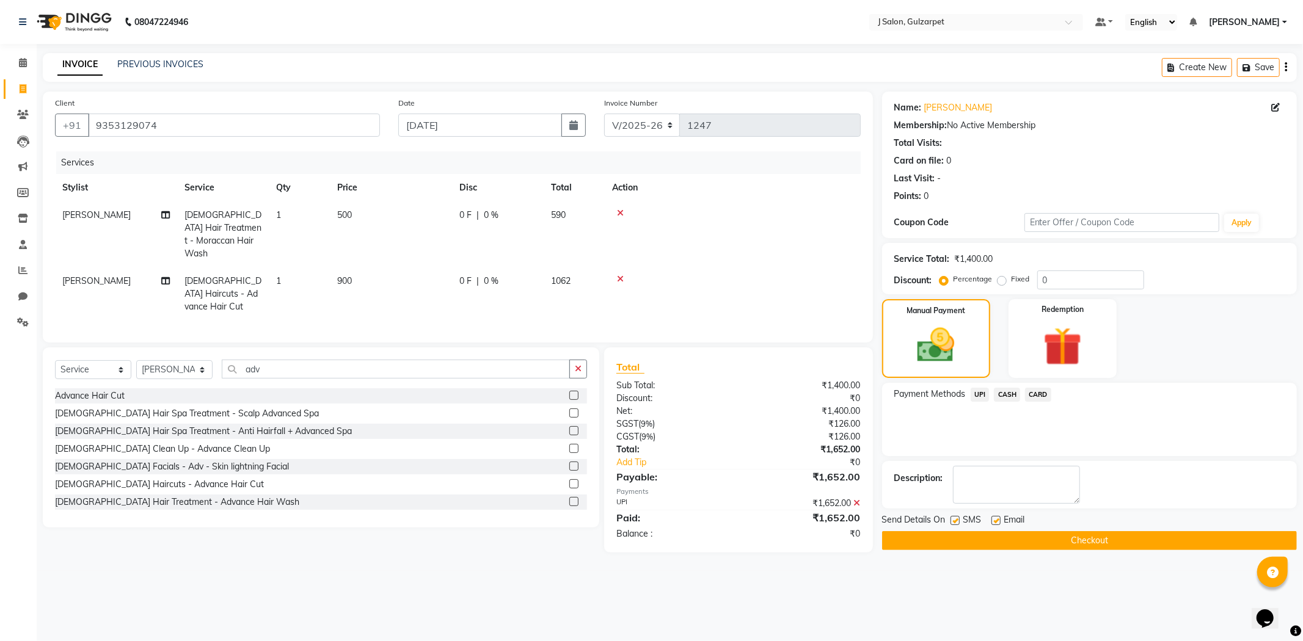
click at [1070, 544] on button "Checkout" at bounding box center [1089, 540] width 415 height 19
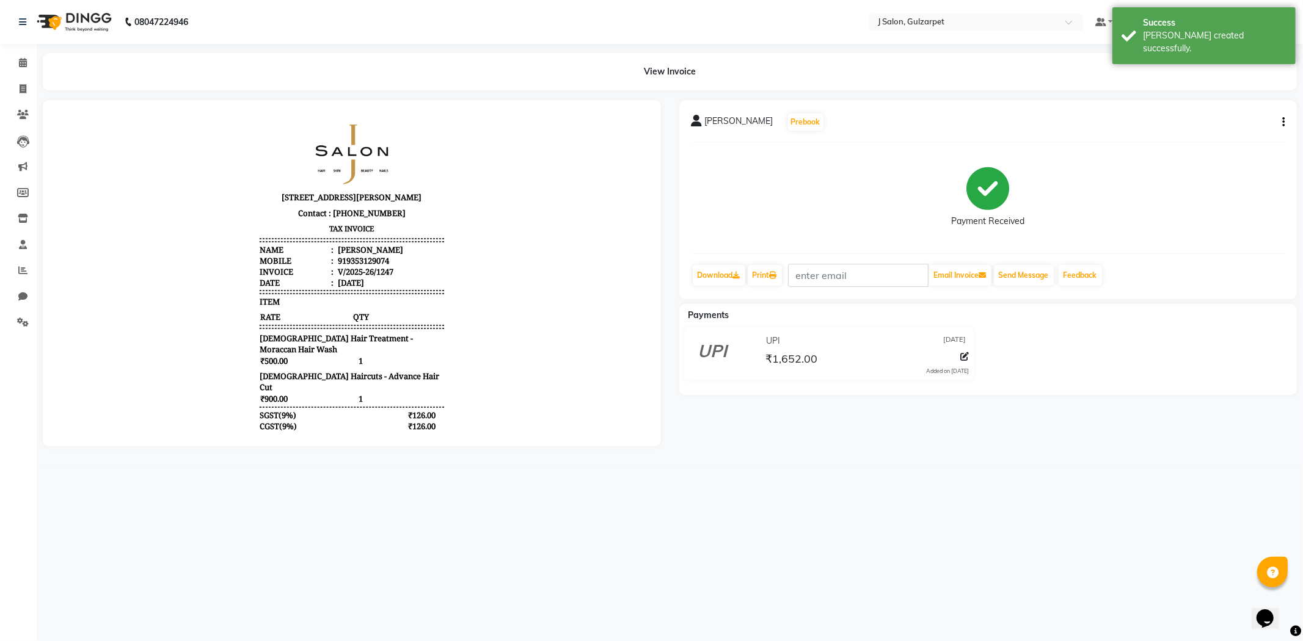
select select "service"
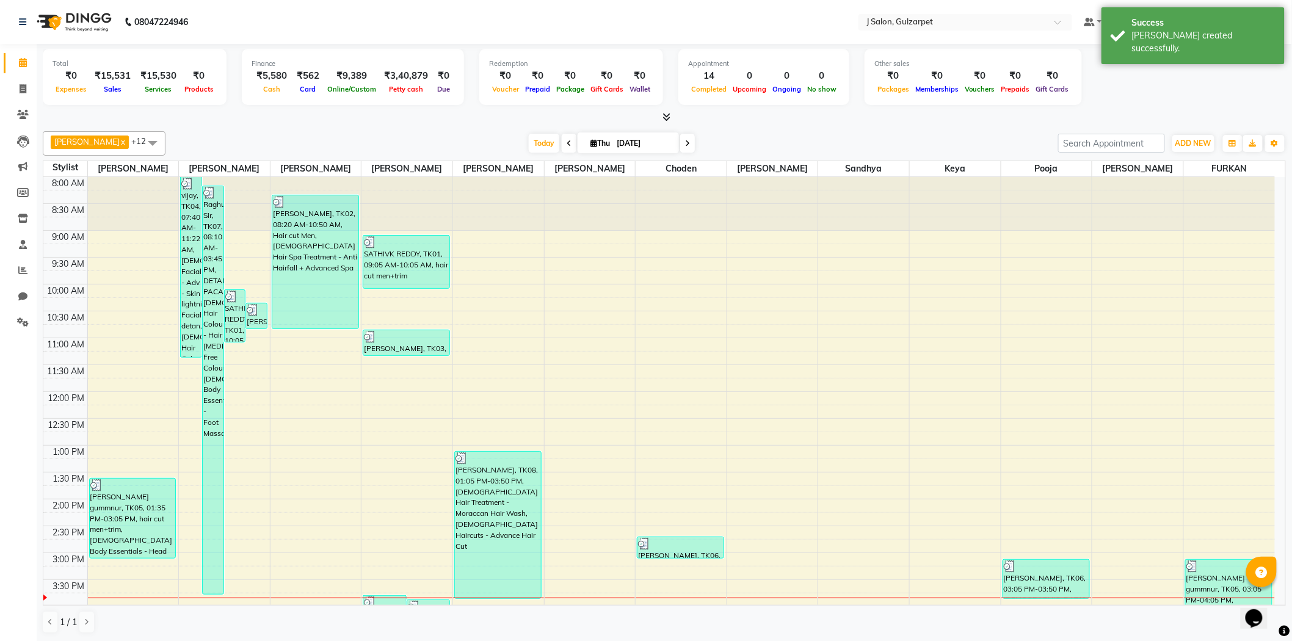
click at [2, 93] on li "Invoice" at bounding box center [18, 89] width 37 height 26
click at [20, 83] on span at bounding box center [22, 89] width 21 height 14
select select "service"
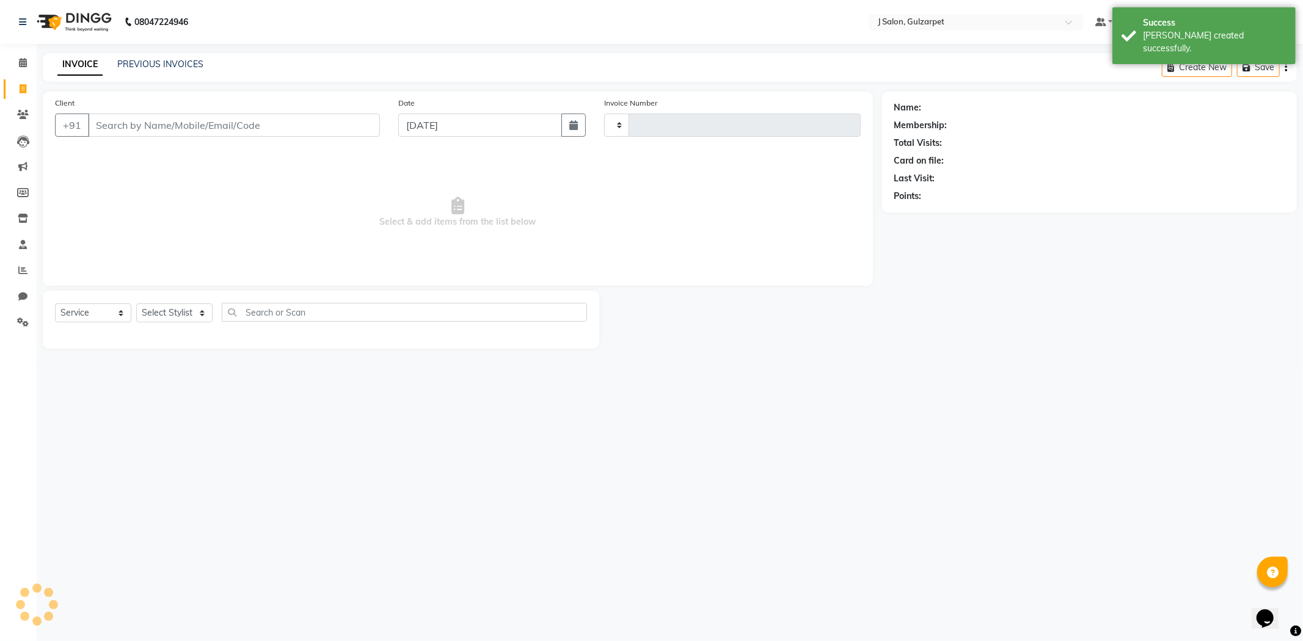
type input "1248"
select select "8558"
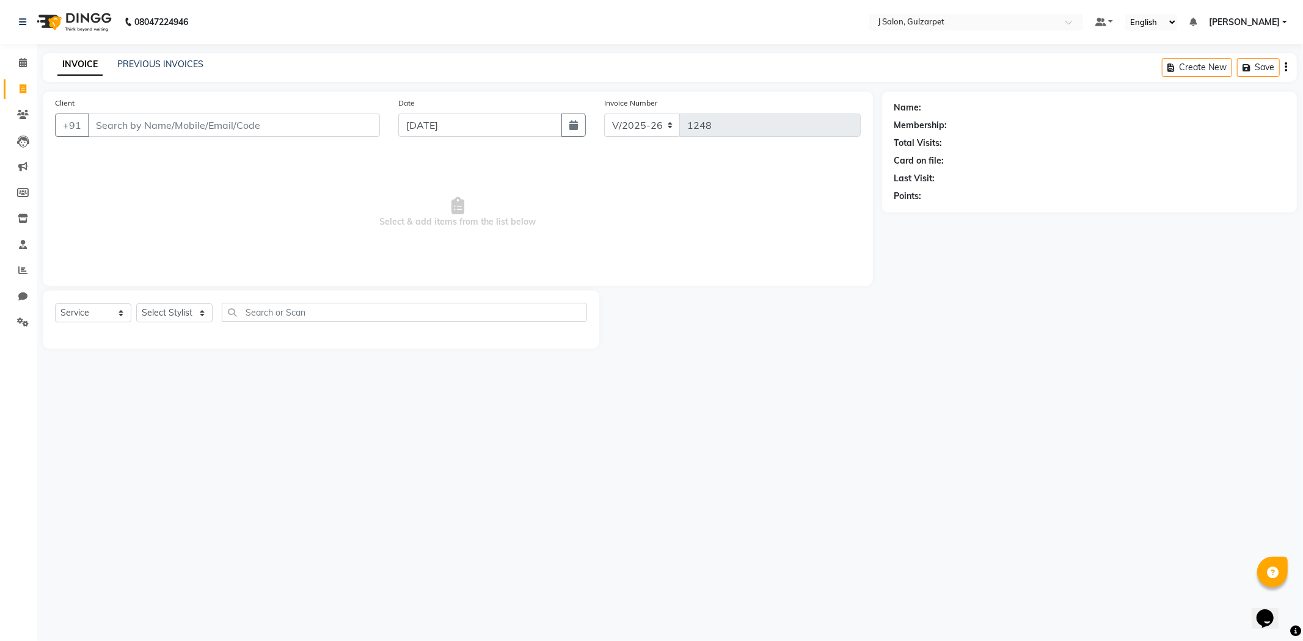
click at [122, 127] on input "Client" at bounding box center [234, 125] width 292 height 23
click at [186, 155] on ngb-highlight "8897470216" at bounding box center [174, 153] width 61 height 12
type input "8897470216"
click at [175, 308] on select "Select Stylist Admin [PERSON_NAME] [PERSON_NAME] [PERSON_NAME] [PERSON_NAME] [P…" at bounding box center [174, 313] width 76 height 19
select select "86821"
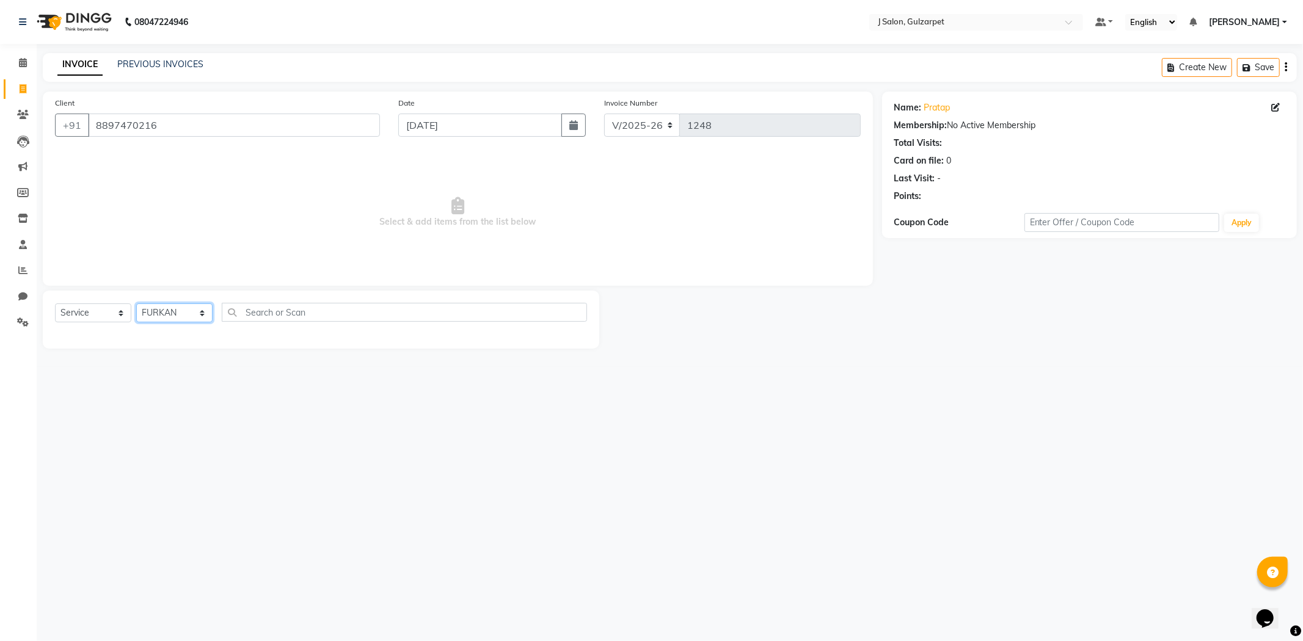
click at [136, 304] on select "Select Stylist Admin [PERSON_NAME] [PERSON_NAME] [PERSON_NAME] [PERSON_NAME] [P…" at bounding box center [174, 313] width 76 height 19
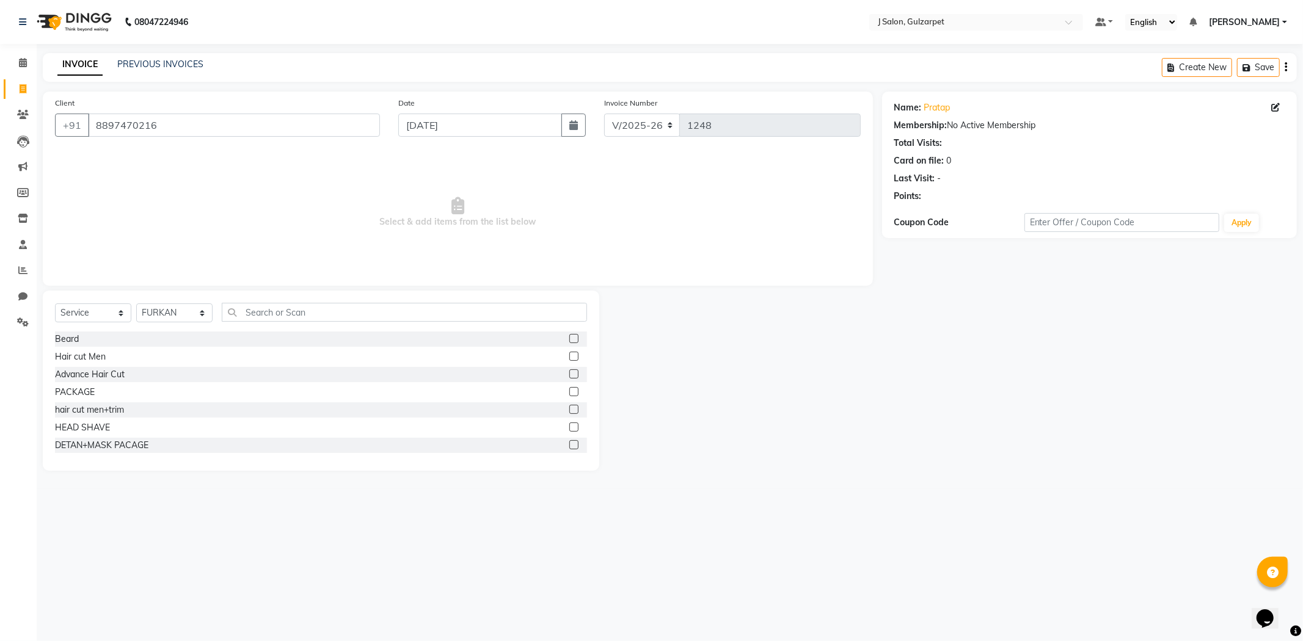
click at [569, 390] on label at bounding box center [573, 391] width 9 height 9
click at [569, 390] on input "checkbox" at bounding box center [573, 392] width 8 height 8
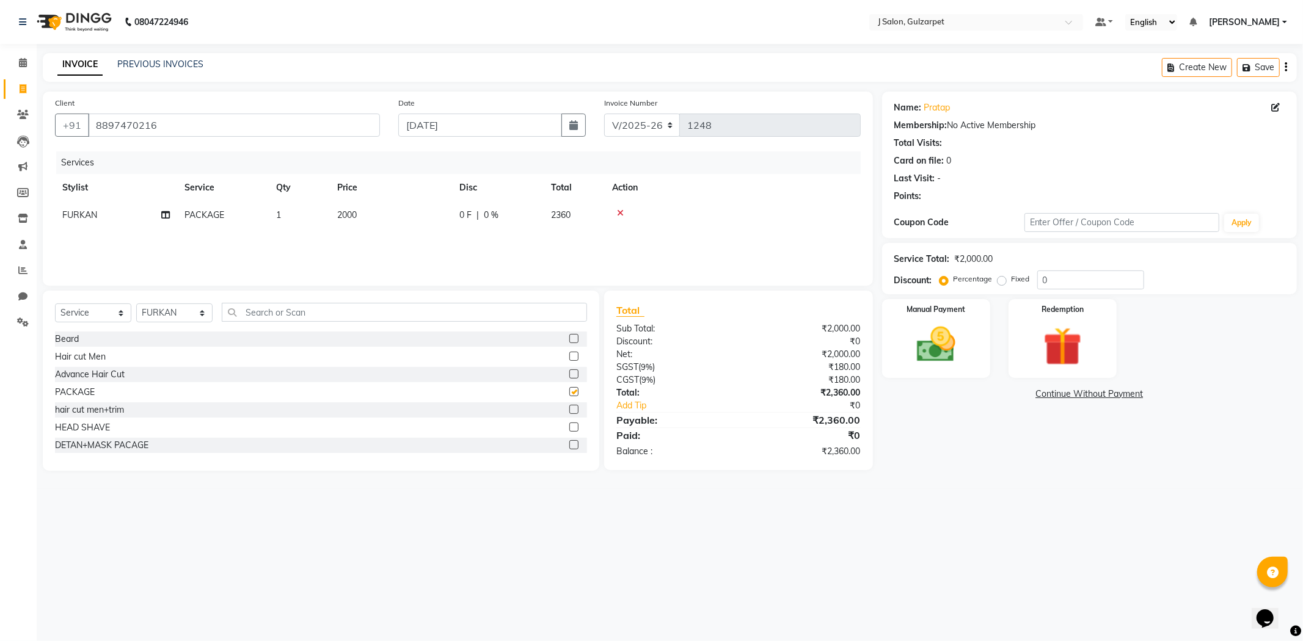
checkbox input "false"
click at [351, 205] on td "2000" at bounding box center [391, 215] width 122 height 27
select select "86821"
click at [412, 218] on input "2000" at bounding box center [448, 218] width 107 height 19
type input "2200"
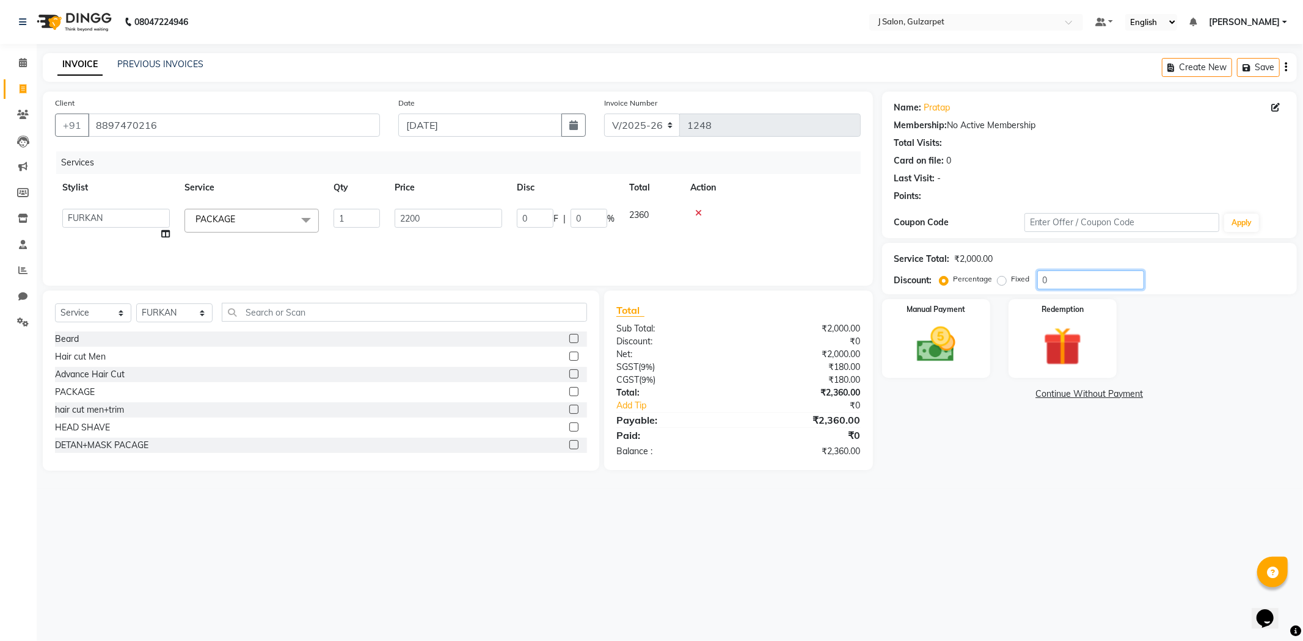
click at [1088, 277] on input "0" at bounding box center [1090, 280] width 107 height 19
click at [927, 357] on img at bounding box center [935, 345] width 65 height 46
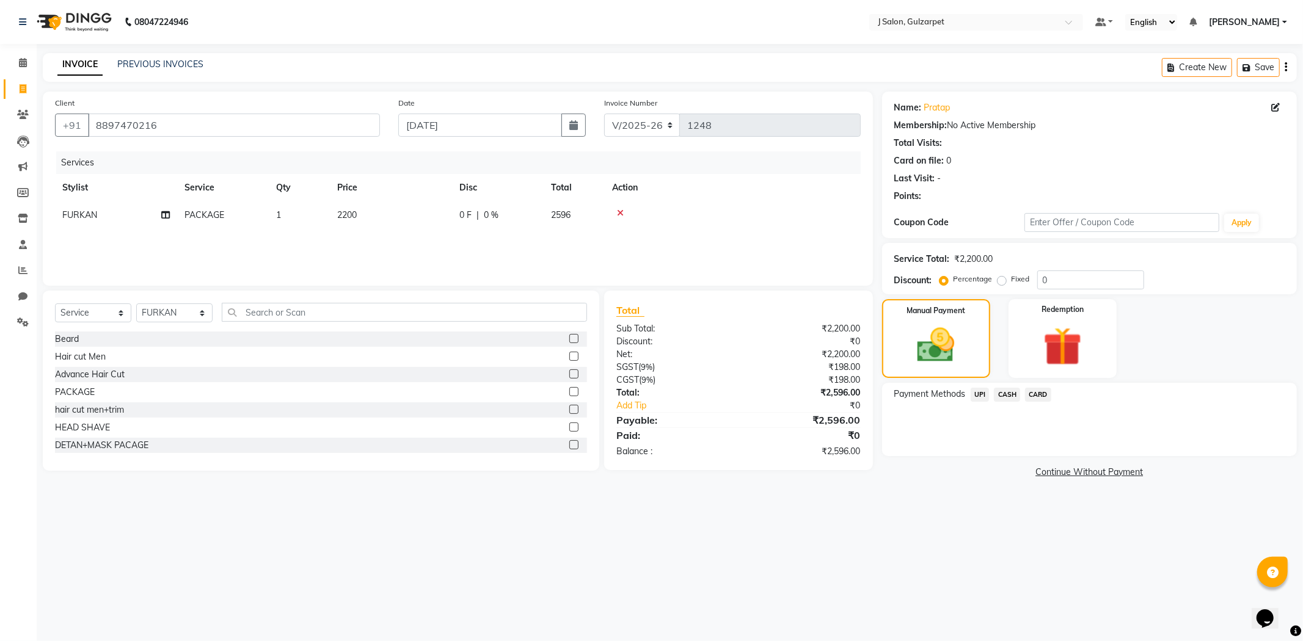
click at [978, 392] on span "UPI" at bounding box center [979, 395] width 19 height 14
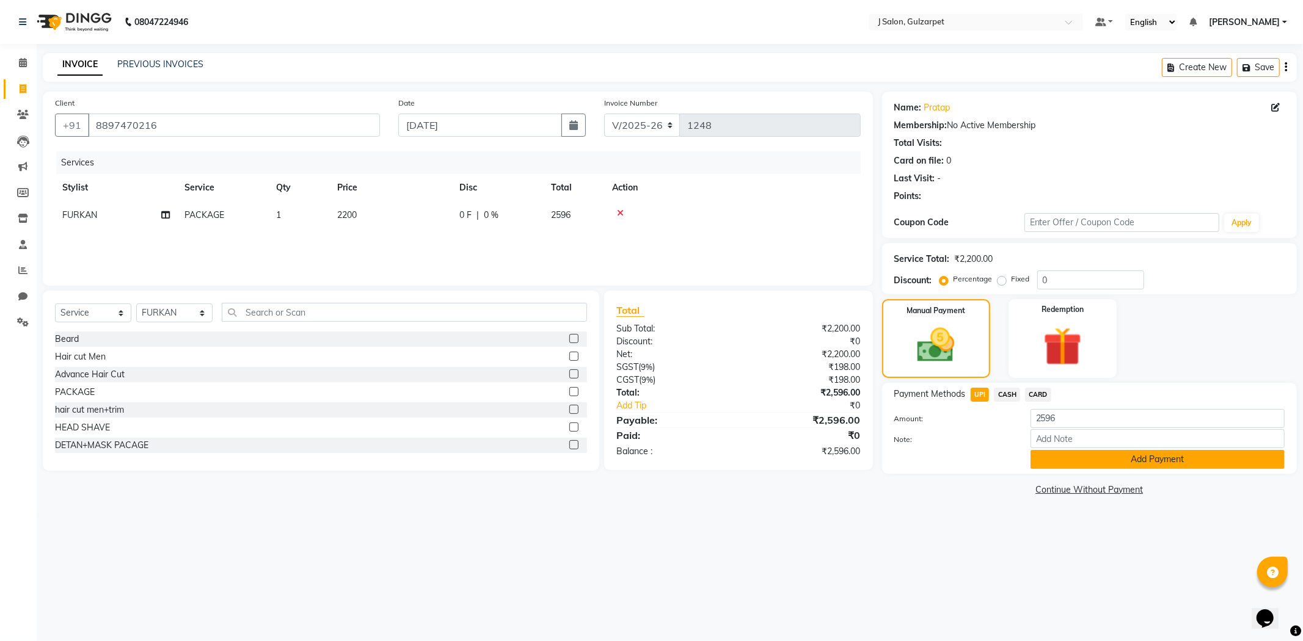
click at [1112, 462] on button "Add Payment" at bounding box center [1157, 459] width 254 height 19
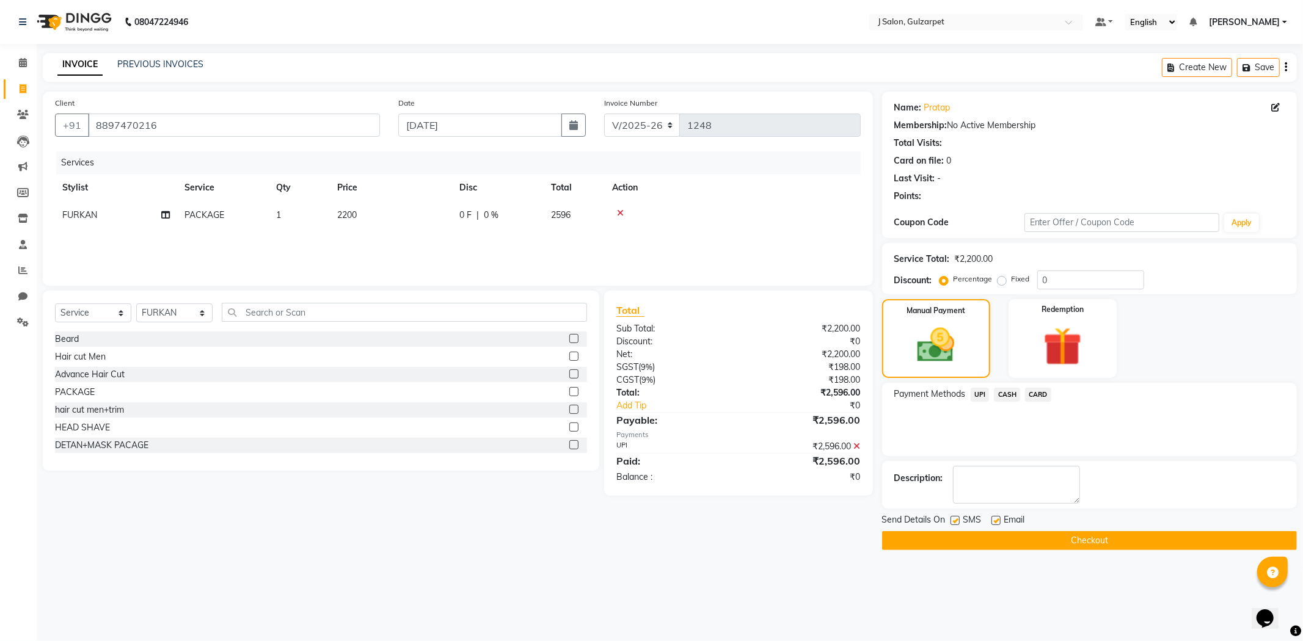
click at [1125, 531] on button "Checkout" at bounding box center [1089, 540] width 415 height 19
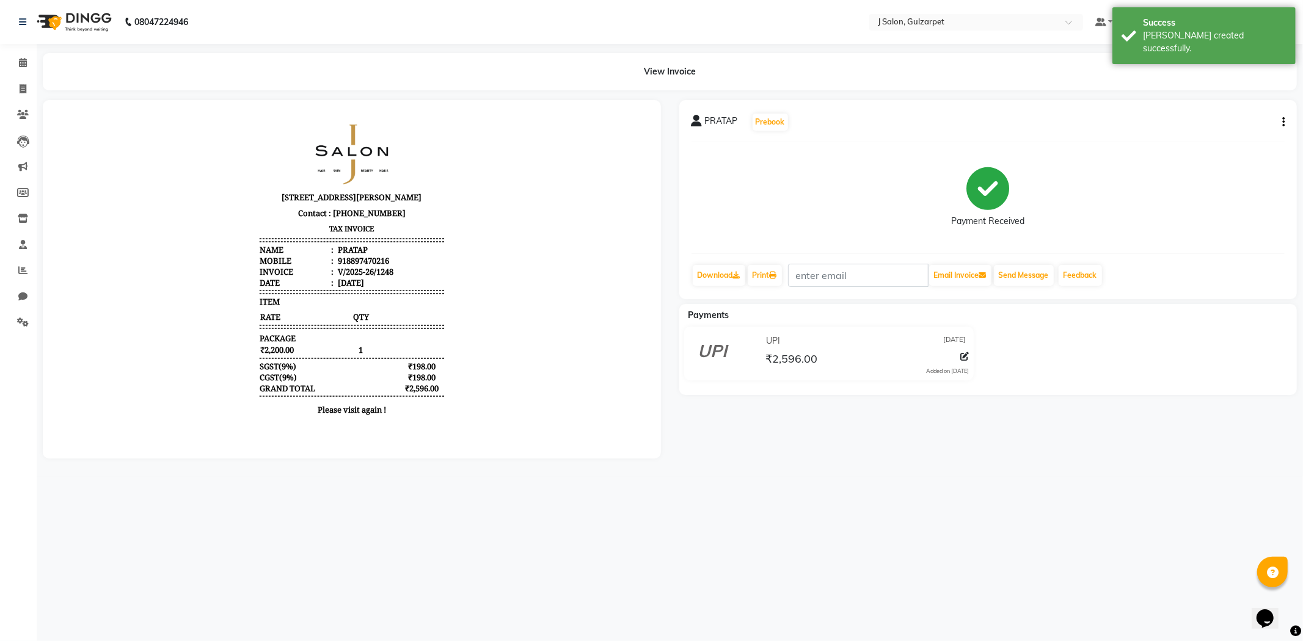
select select "service"
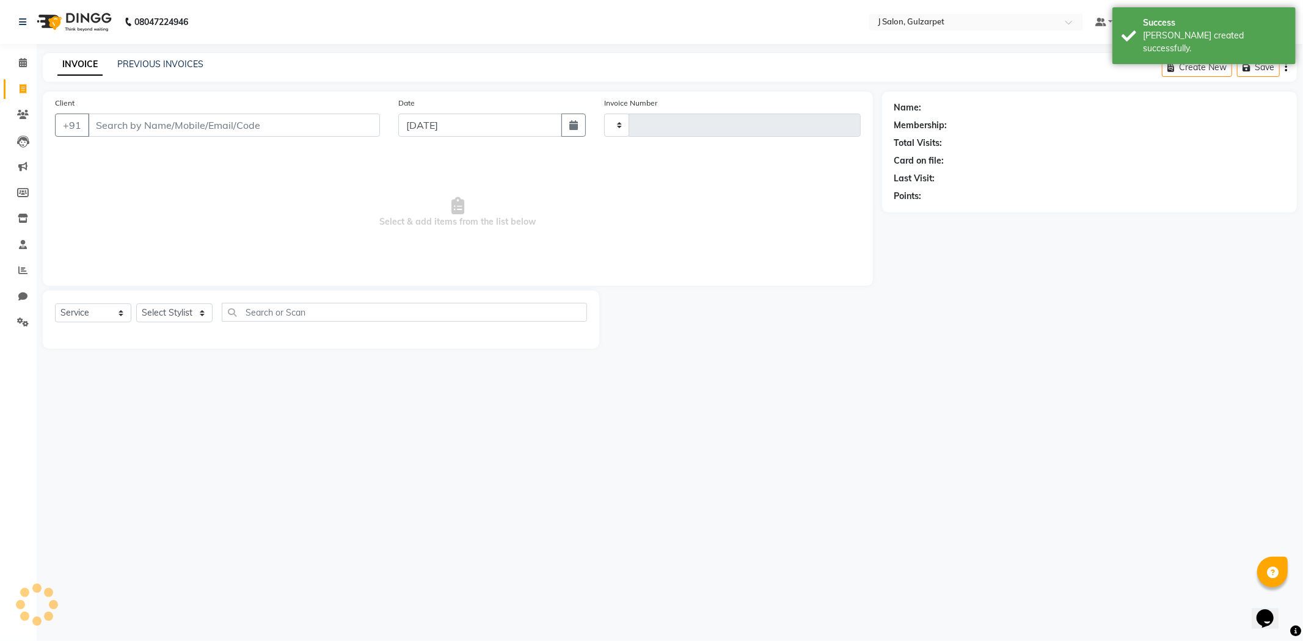
type input "1249"
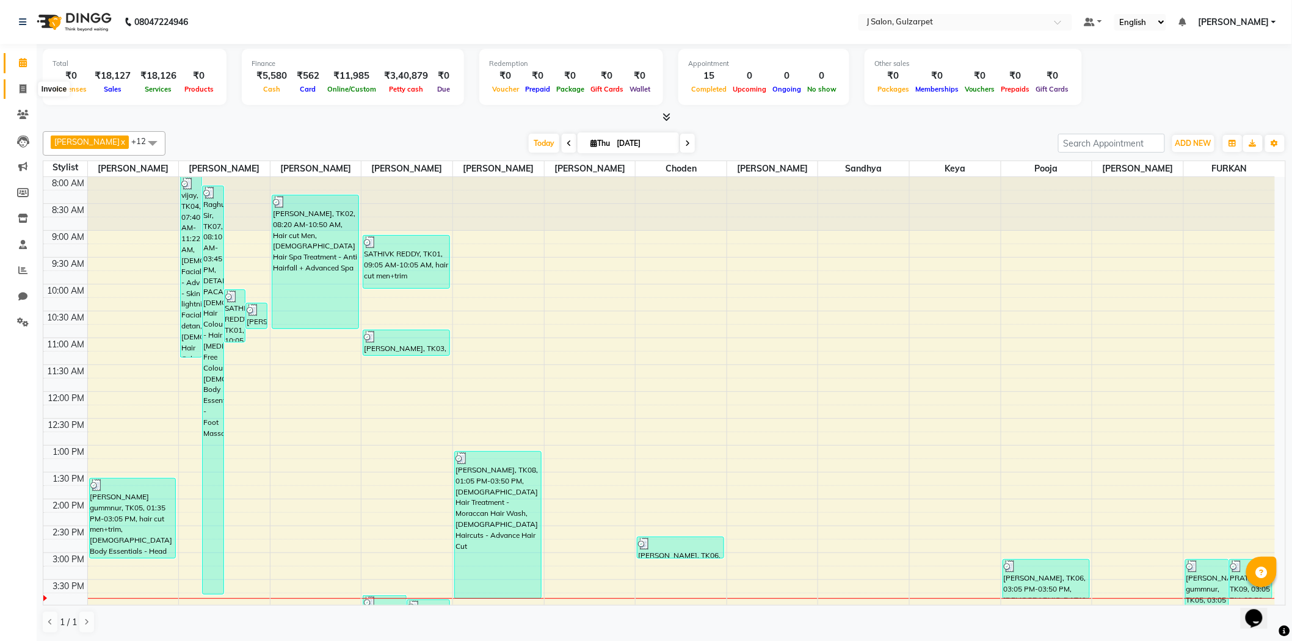
click at [26, 92] on span at bounding box center [22, 89] width 21 height 14
select select "8558"
select select "service"
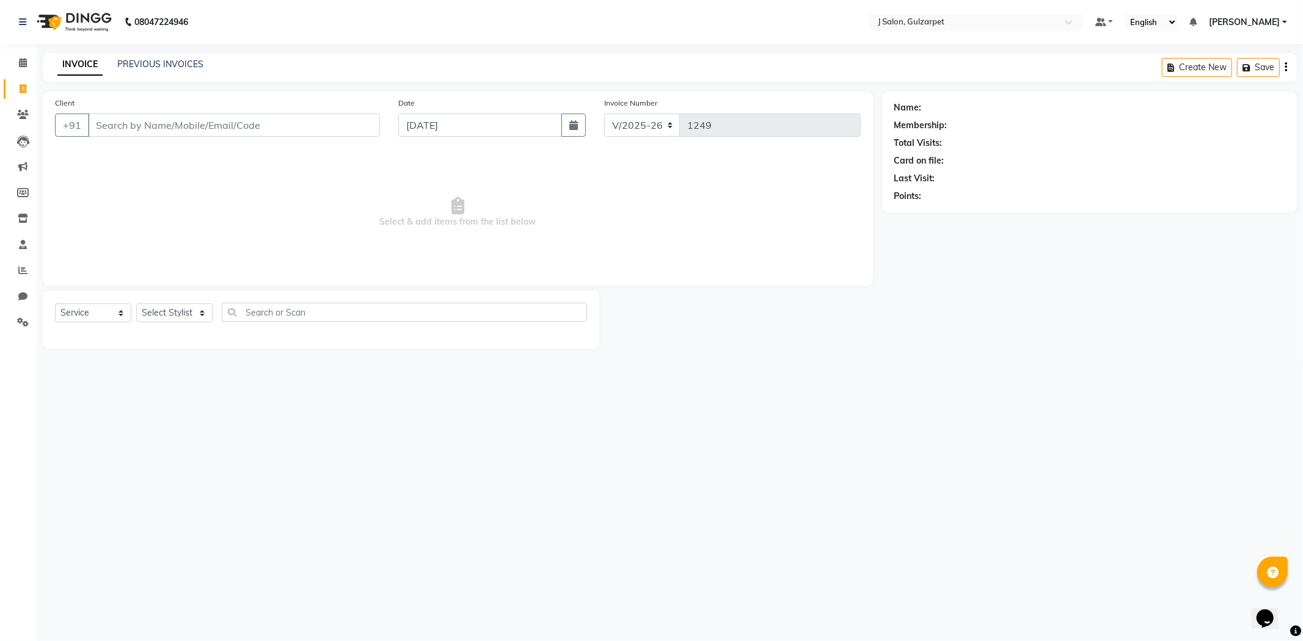
click at [137, 118] on input "Client" at bounding box center [234, 125] width 292 height 23
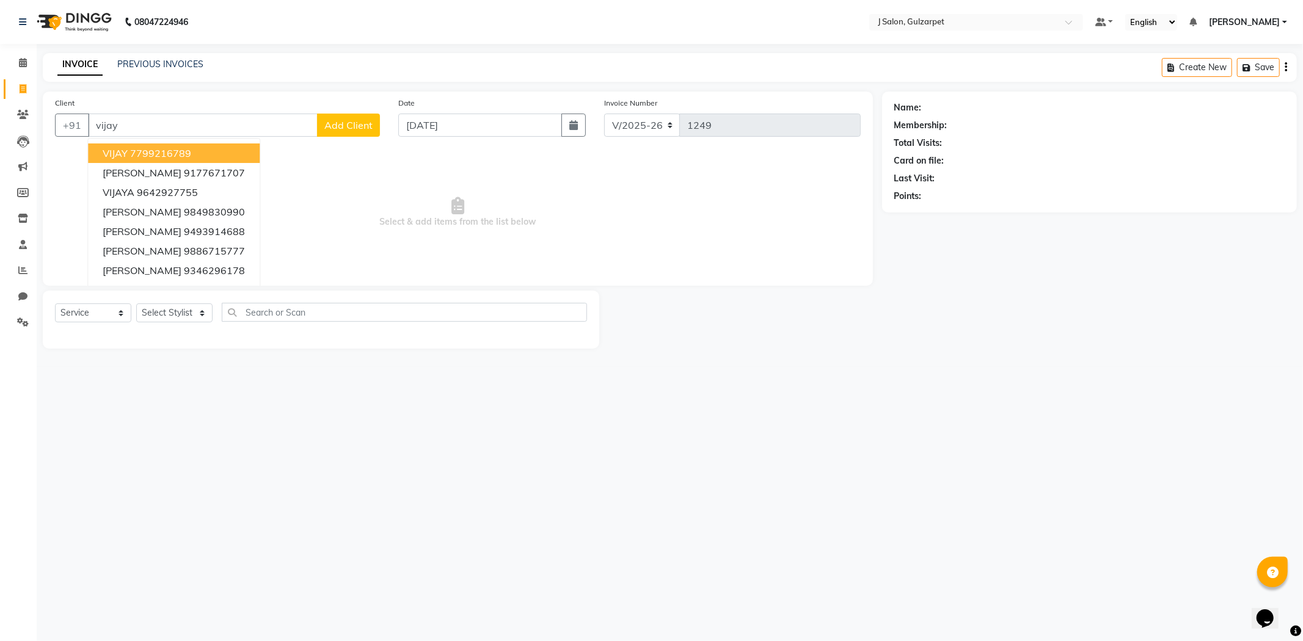
click at [186, 156] on ngb-highlight "7799216789" at bounding box center [160, 153] width 61 height 12
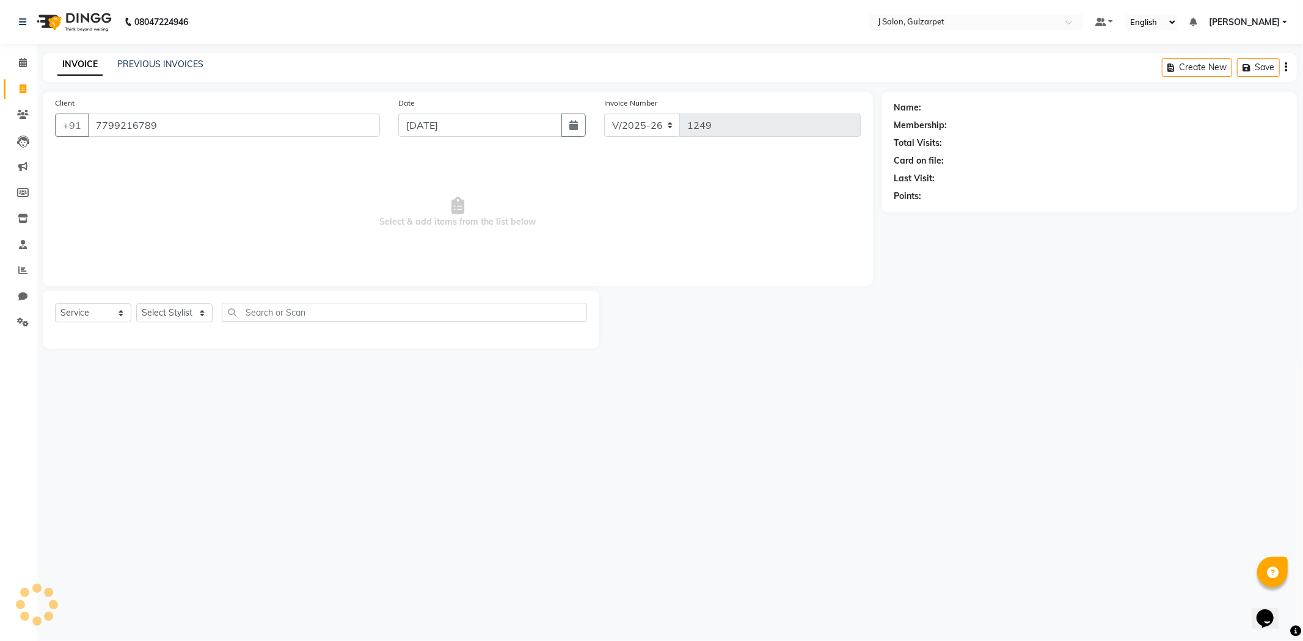
type input "7799216789"
click at [203, 316] on select "Select Stylist Admin [PERSON_NAME] [PERSON_NAME] [PERSON_NAME] [PERSON_NAME] [P…" at bounding box center [174, 313] width 76 height 19
select select "84895"
click at [136, 304] on select "Select Stylist Admin [PERSON_NAME] [PERSON_NAME] [PERSON_NAME] [PERSON_NAME] [P…" at bounding box center [174, 313] width 76 height 19
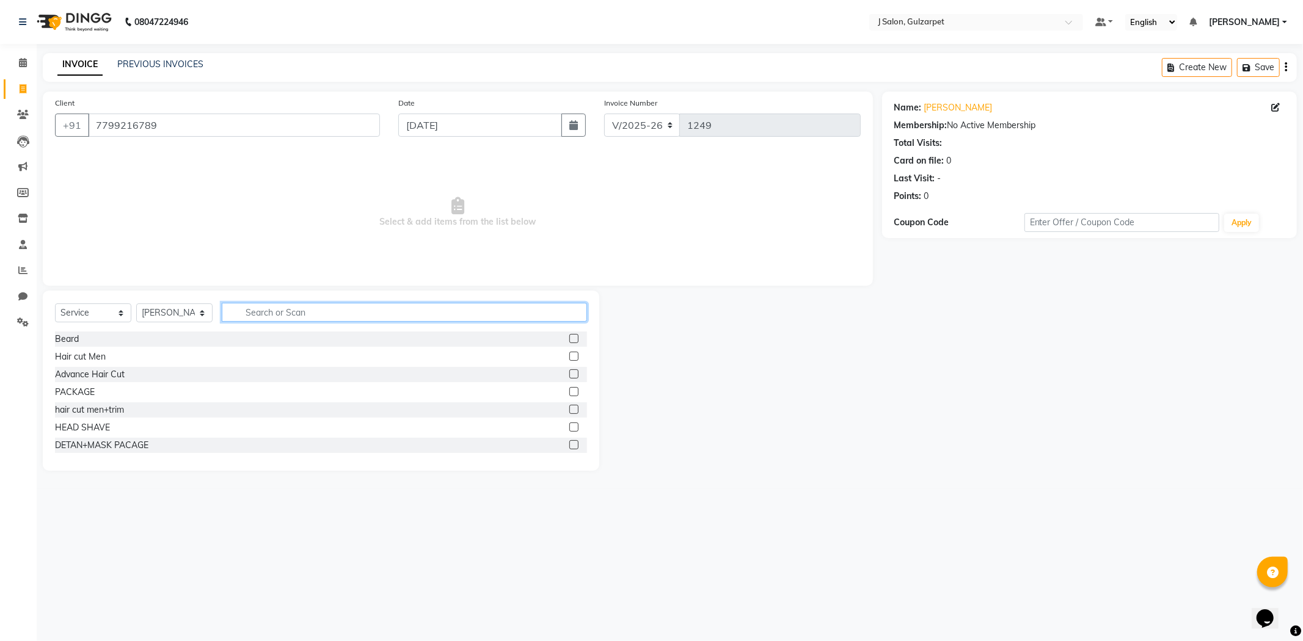
click at [478, 308] on input "text" at bounding box center [404, 312] width 365 height 19
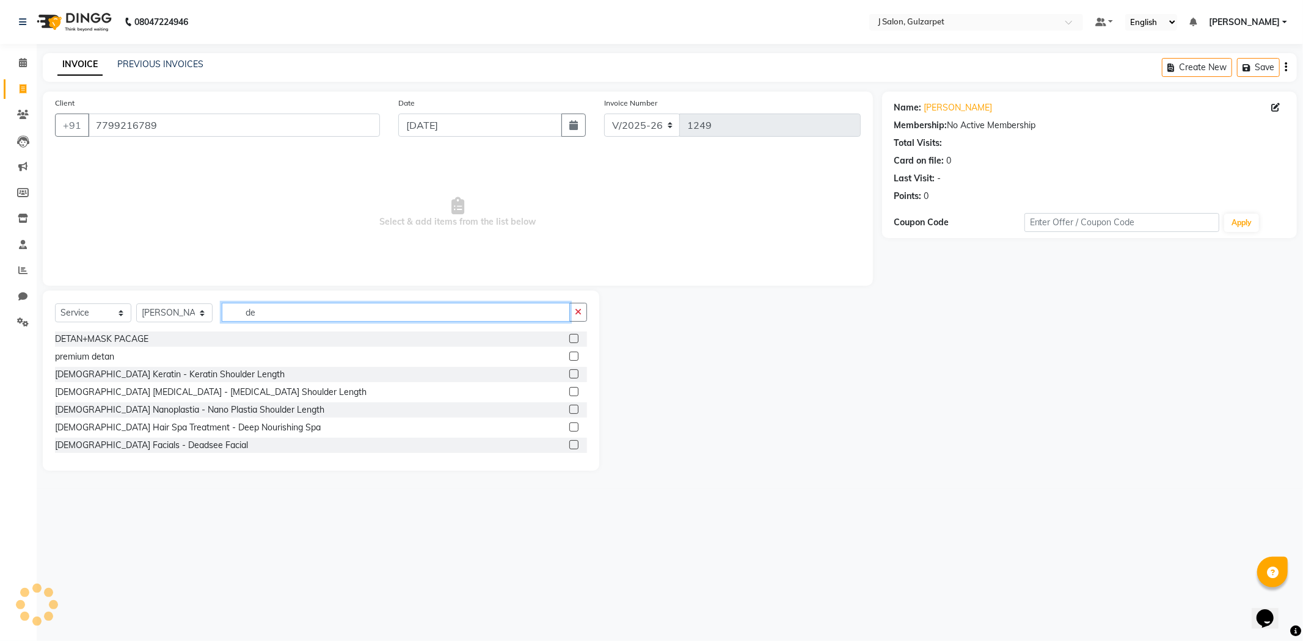
type input "de"
click at [569, 356] on label at bounding box center [573, 356] width 9 height 9
click at [569, 356] on input "checkbox" at bounding box center [573, 357] width 8 height 8
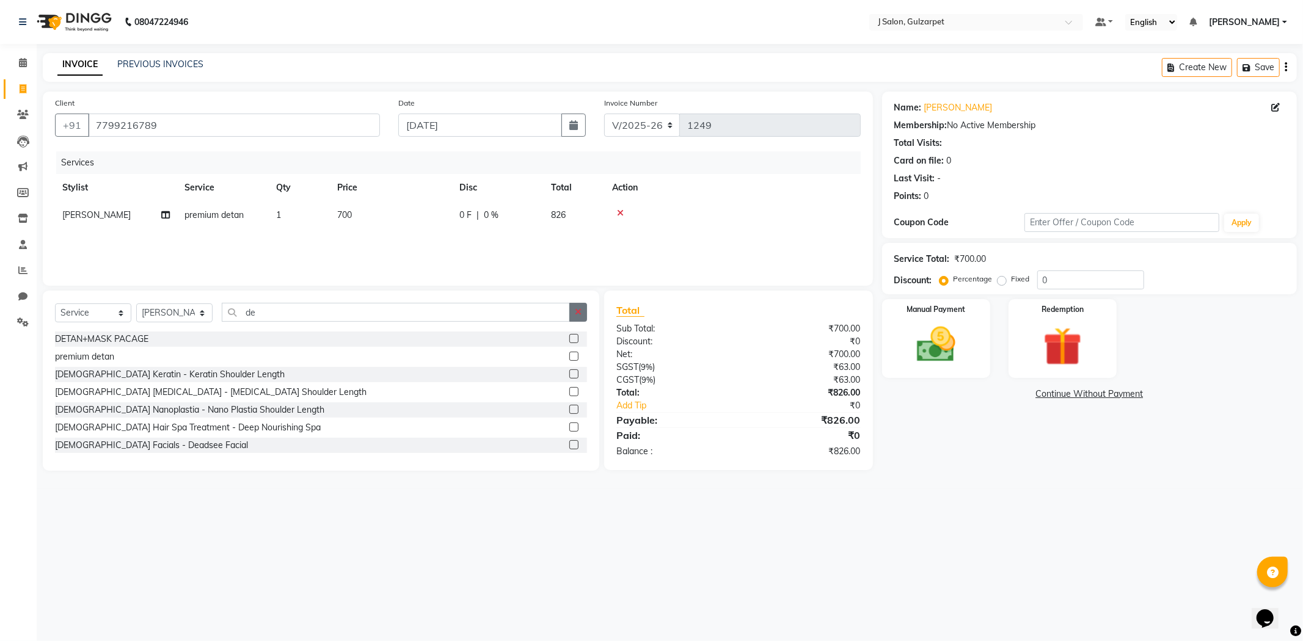
checkbox input "false"
click at [583, 316] on button "button" at bounding box center [578, 312] width 18 height 19
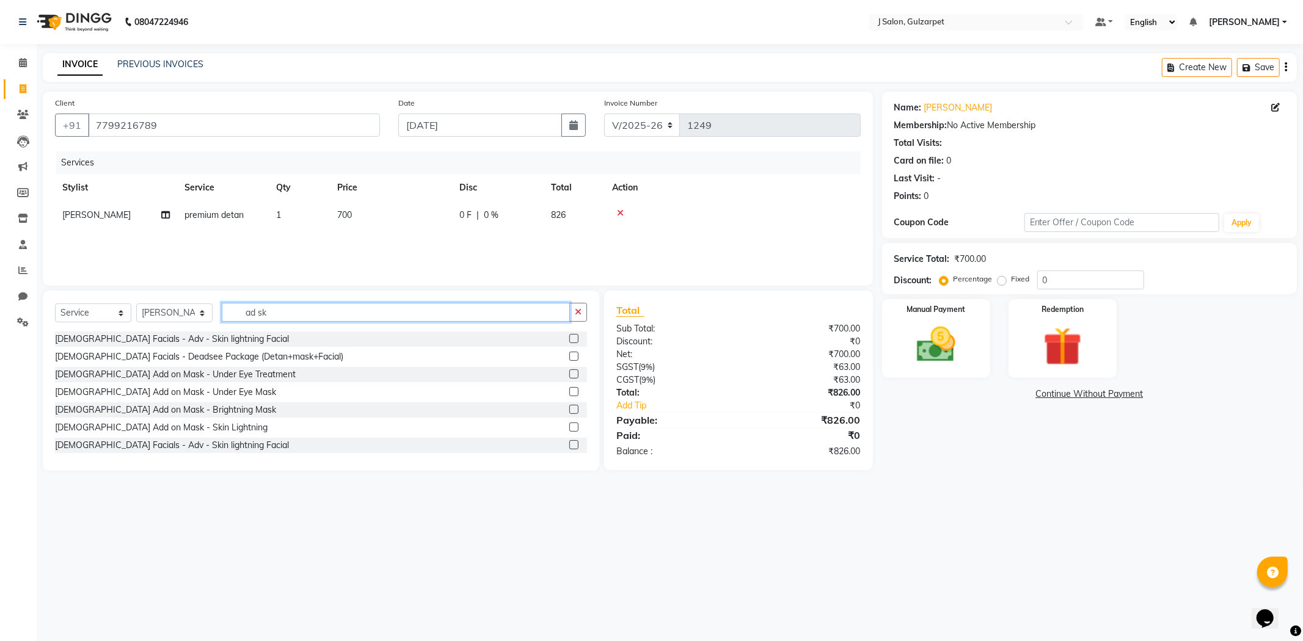
type input "ad sk"
click at [569, 338] on label at bounding box center [573, 338] width 9 height 9
click at [569, 338] on input "checkbox" at bounding box center [573, 339] width 8 height 8
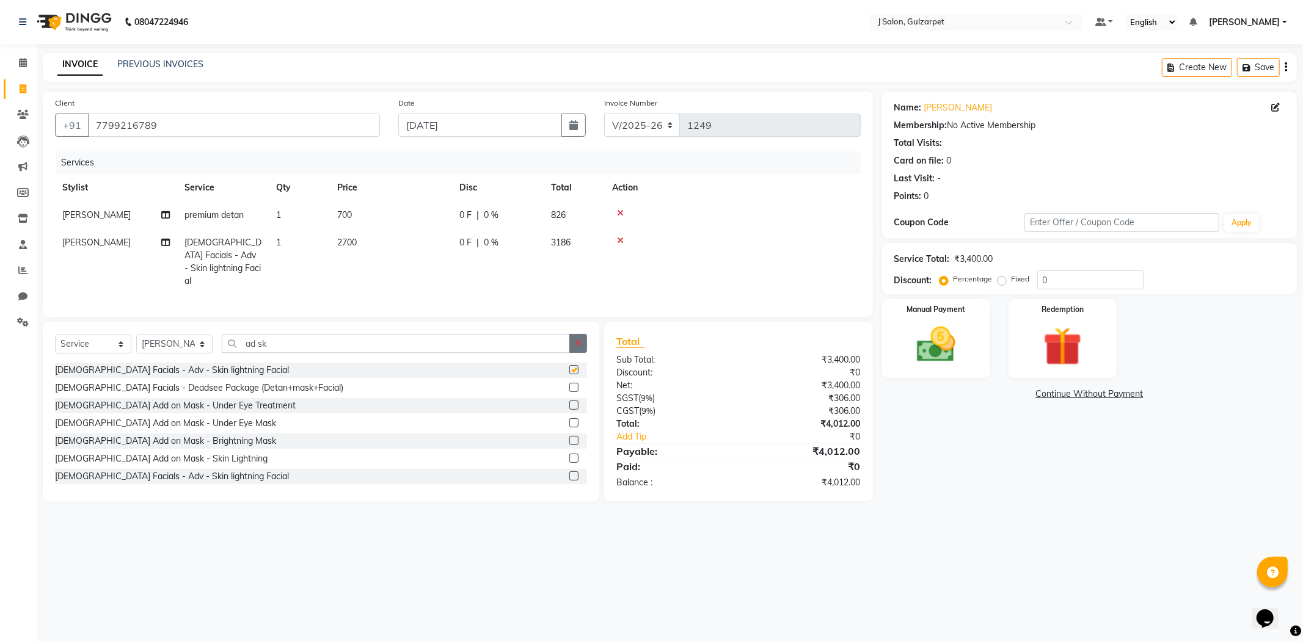
checkbox input "false"
click at [579, 339] on icon "button" at bounding box center [578, 343] width 7 height 9
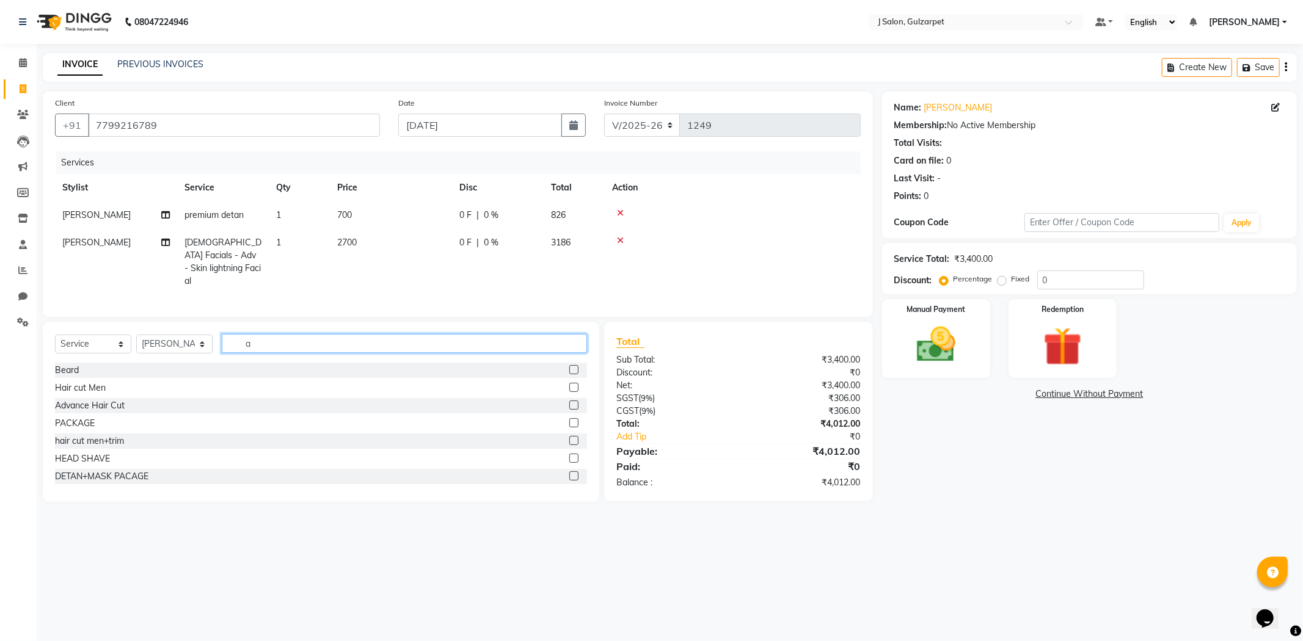
click at [486, 347] on input "a" at bounding box center [404, 343] width 365 height 19
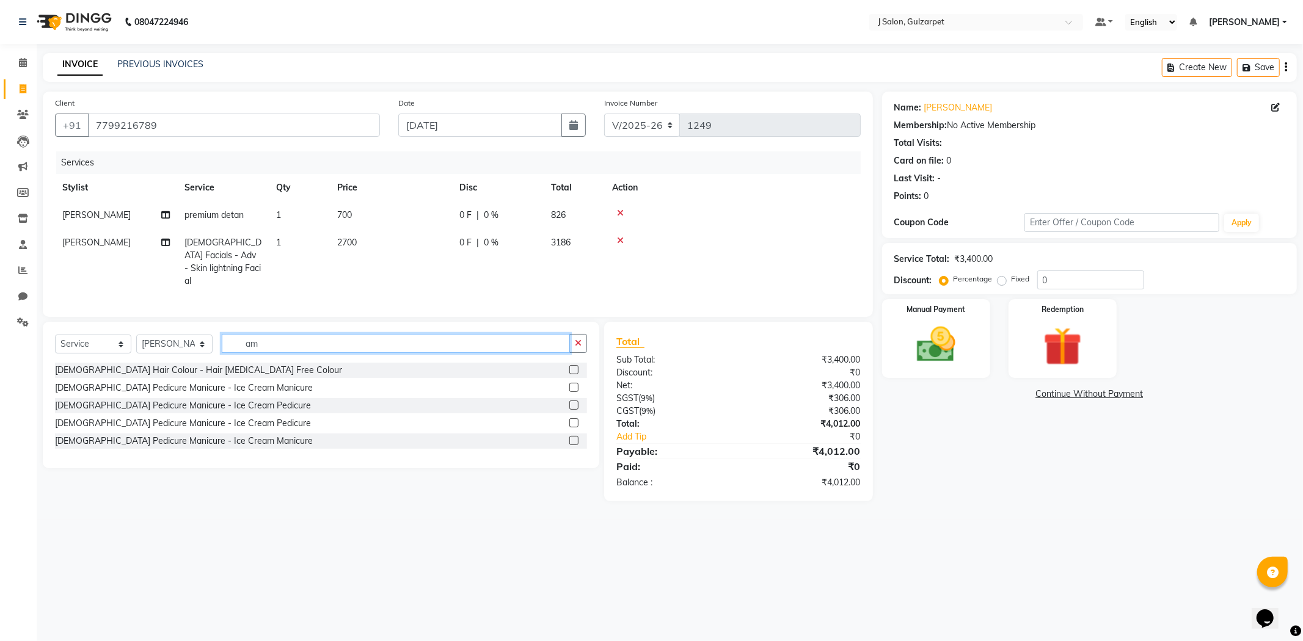
type input "am"
click at [574, 368] on label at bounding box center [573, 369] width 9 height 9
click at [574, 368] on input "checkbox" at bounding box center [573, 370] width 8 height 8
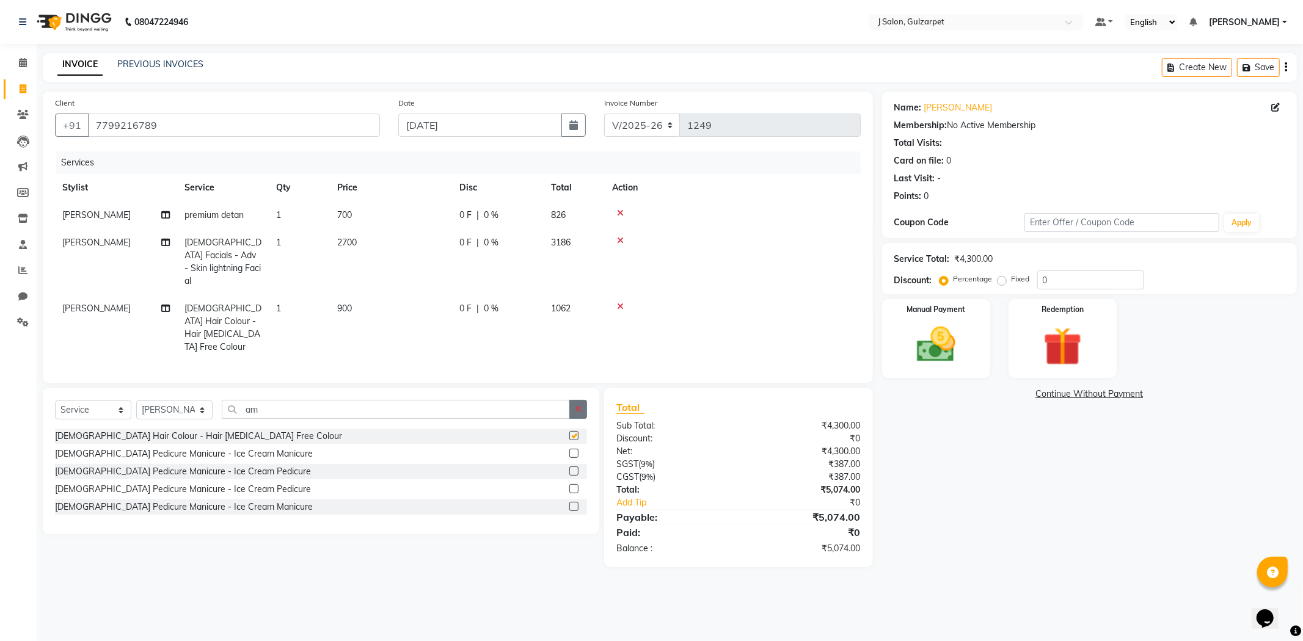
checkbox input "false"
click at [577, 400] on button "button" at bounding box center [578, 409] width 18 height 19
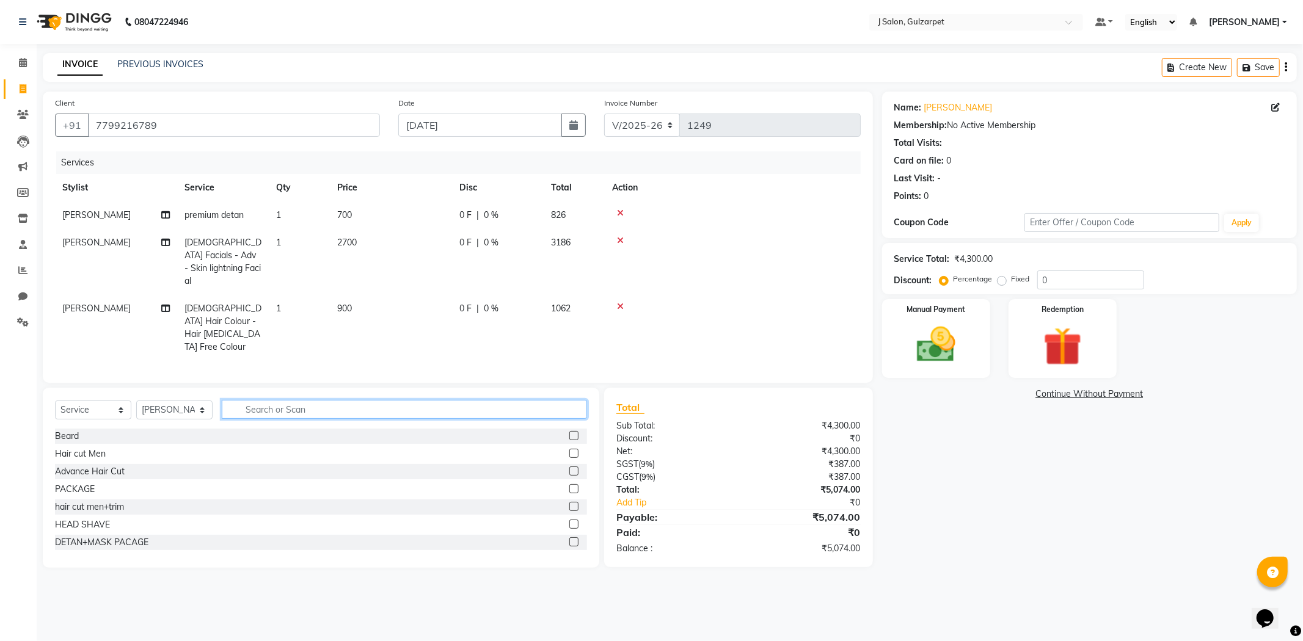
click at [487, 400] on input "text" at bounding box center [404, 409] width 365 height 19
click at [569, 431] on label at bounding box center [573, 435] width 9 height 9
click at [569, 432] on input "checkbox" at bounding box center [573, 436] width 8 height 8
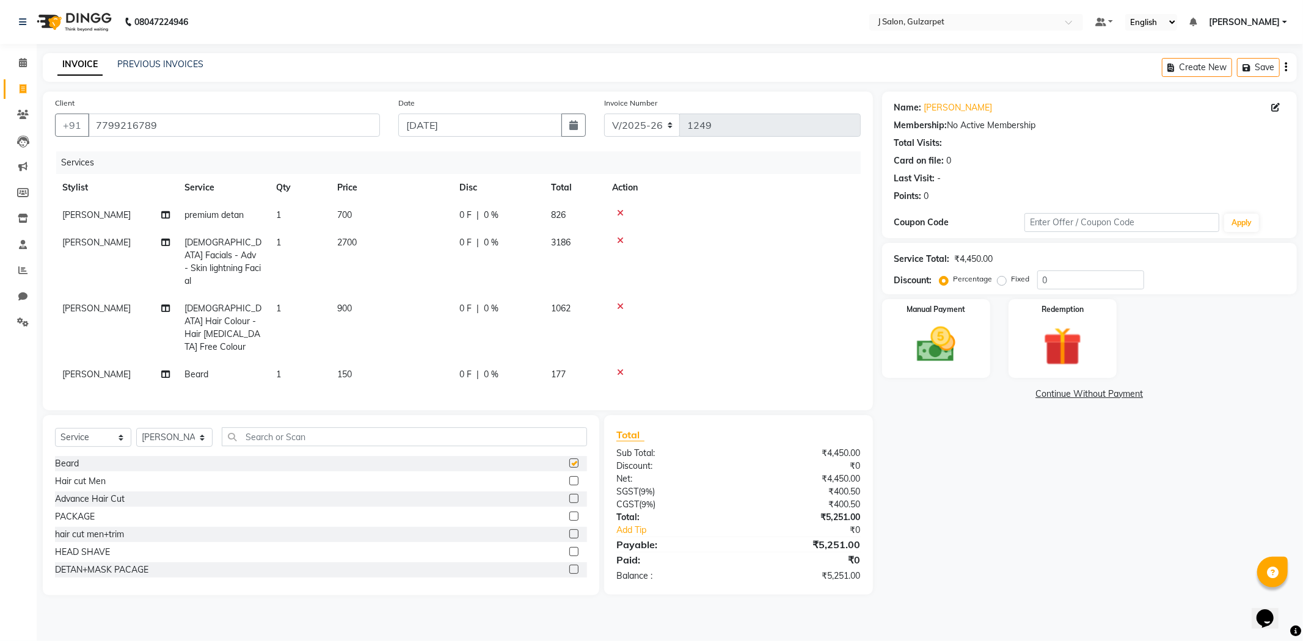
checkbox input "false"
click at [1073, 275] on input "0" at bounding box center [1090, 280] width 107 height 19
type input "18"
click at [926, 351] on img at bounding box center [935, 345] width 65 height 46
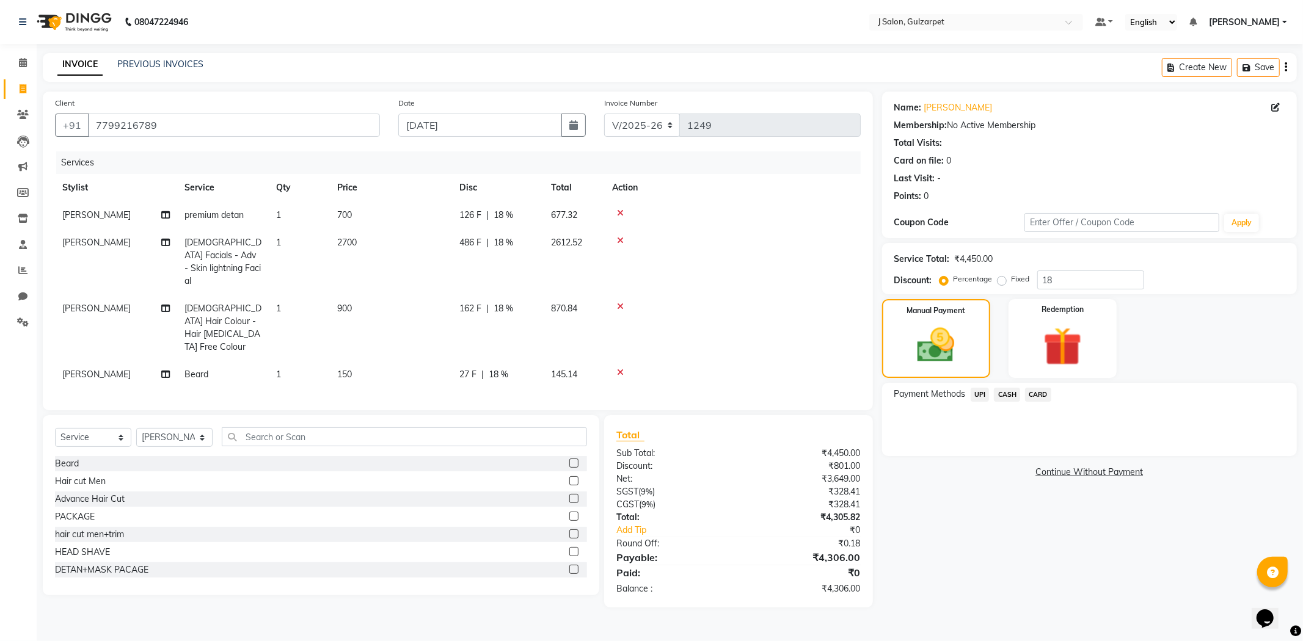
click at [977, 395] on span "UPI" at bounding box center [979, 395] width 19 height 14
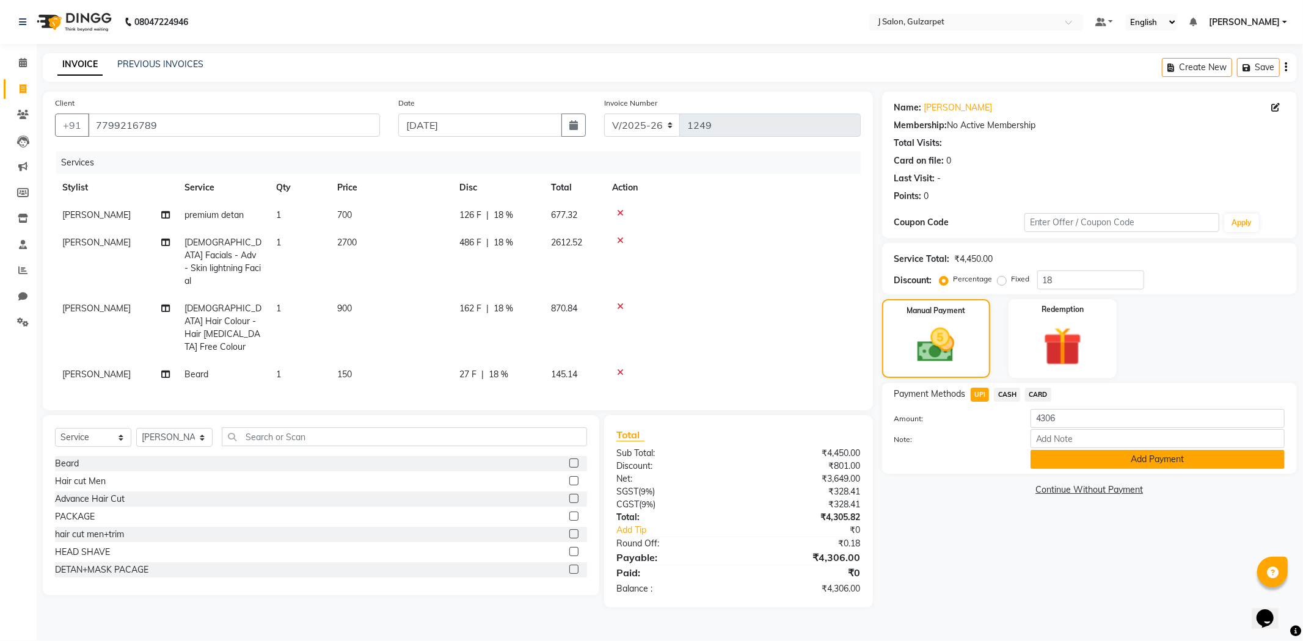
click at [1133, 460] on button "Add Payment" at bounding box center [1157, 459] width 254 height 19
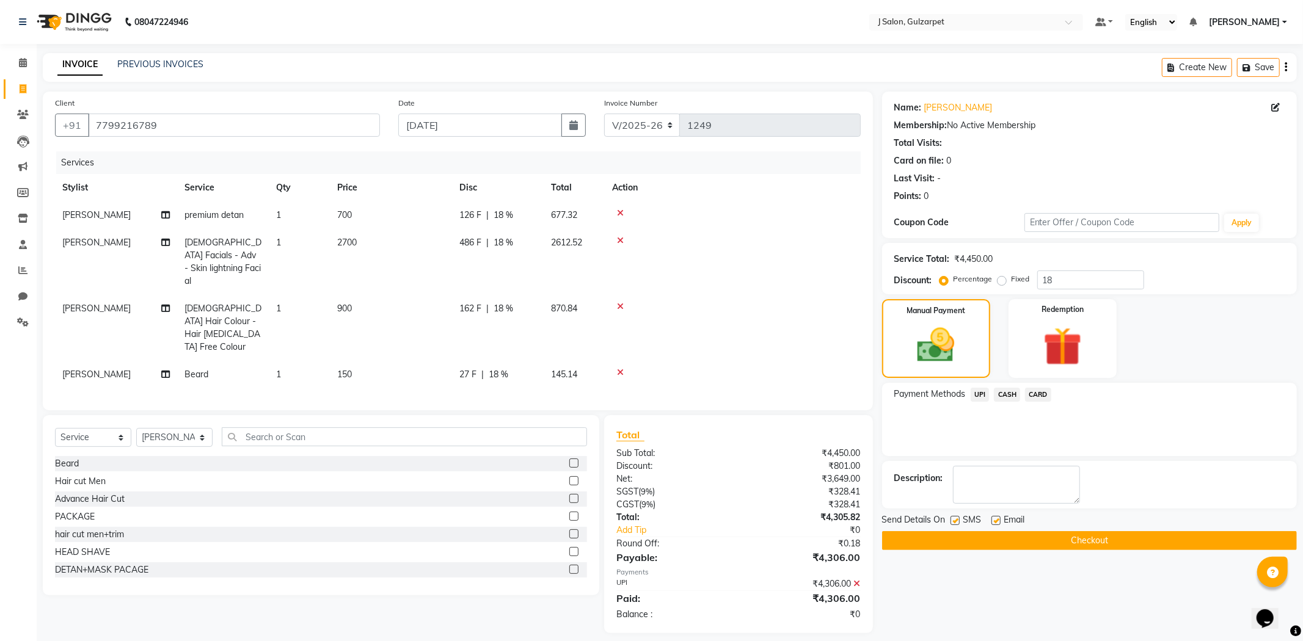
click at [1136, 532] on button "Checkout" at bounding box center [1089, 540] width 415 height 19
